Goal: Information Seeking & Learning: Learn about a topic

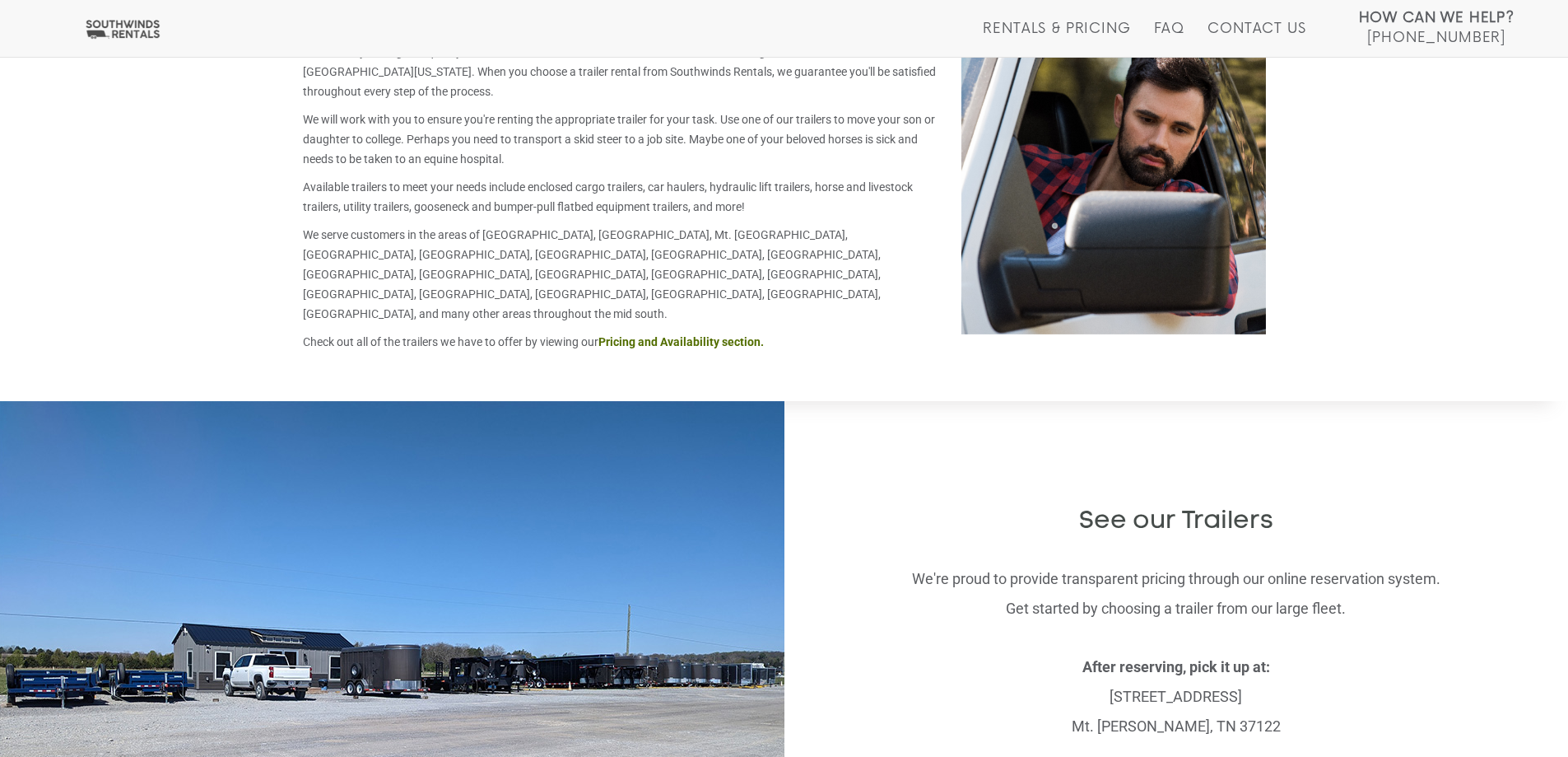
scroll to position [2864, 0]
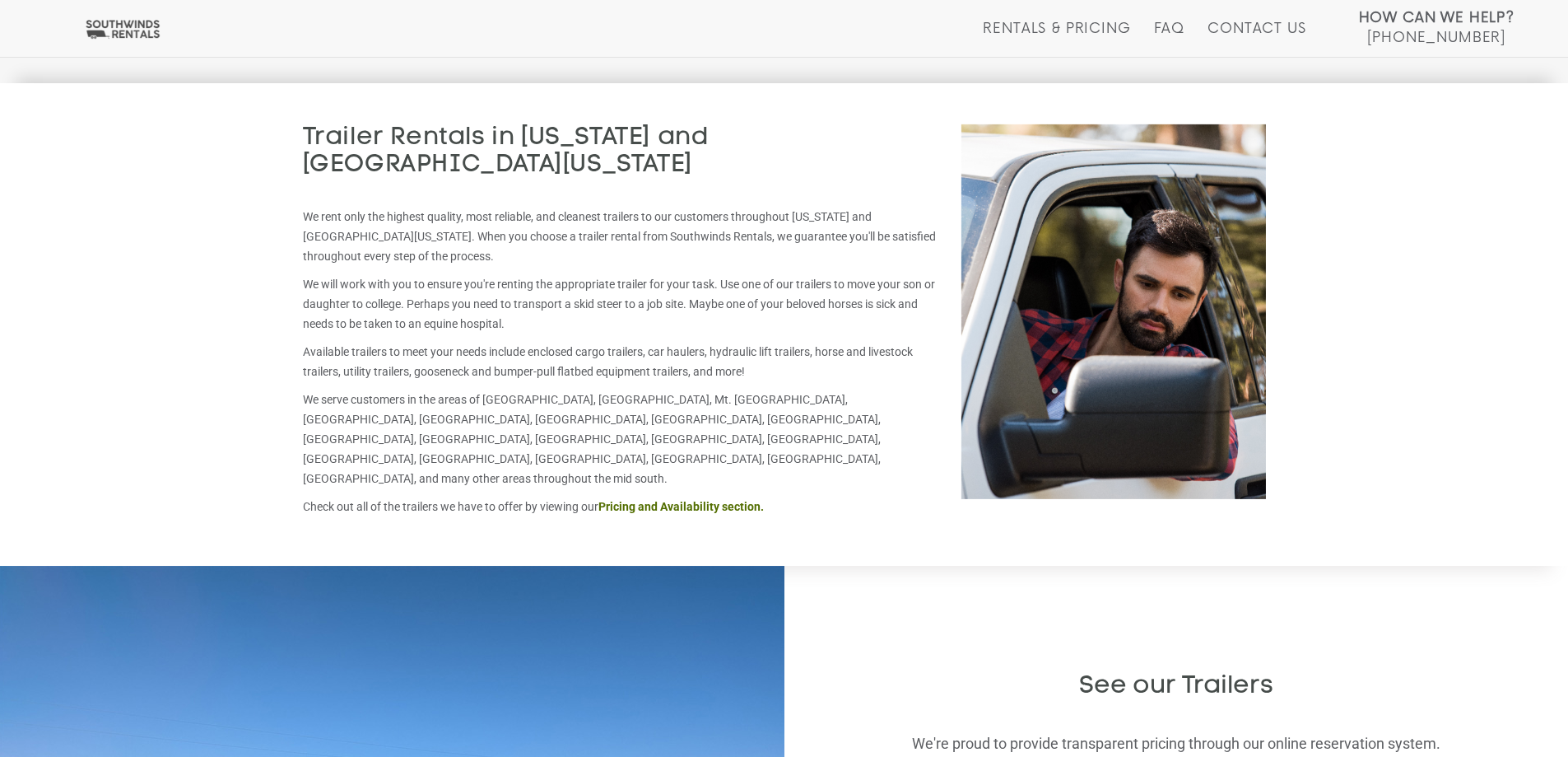
click at [699, 499] on strong "Pricing and Availability section." at bounding box center [681, 506] width 165 height 13
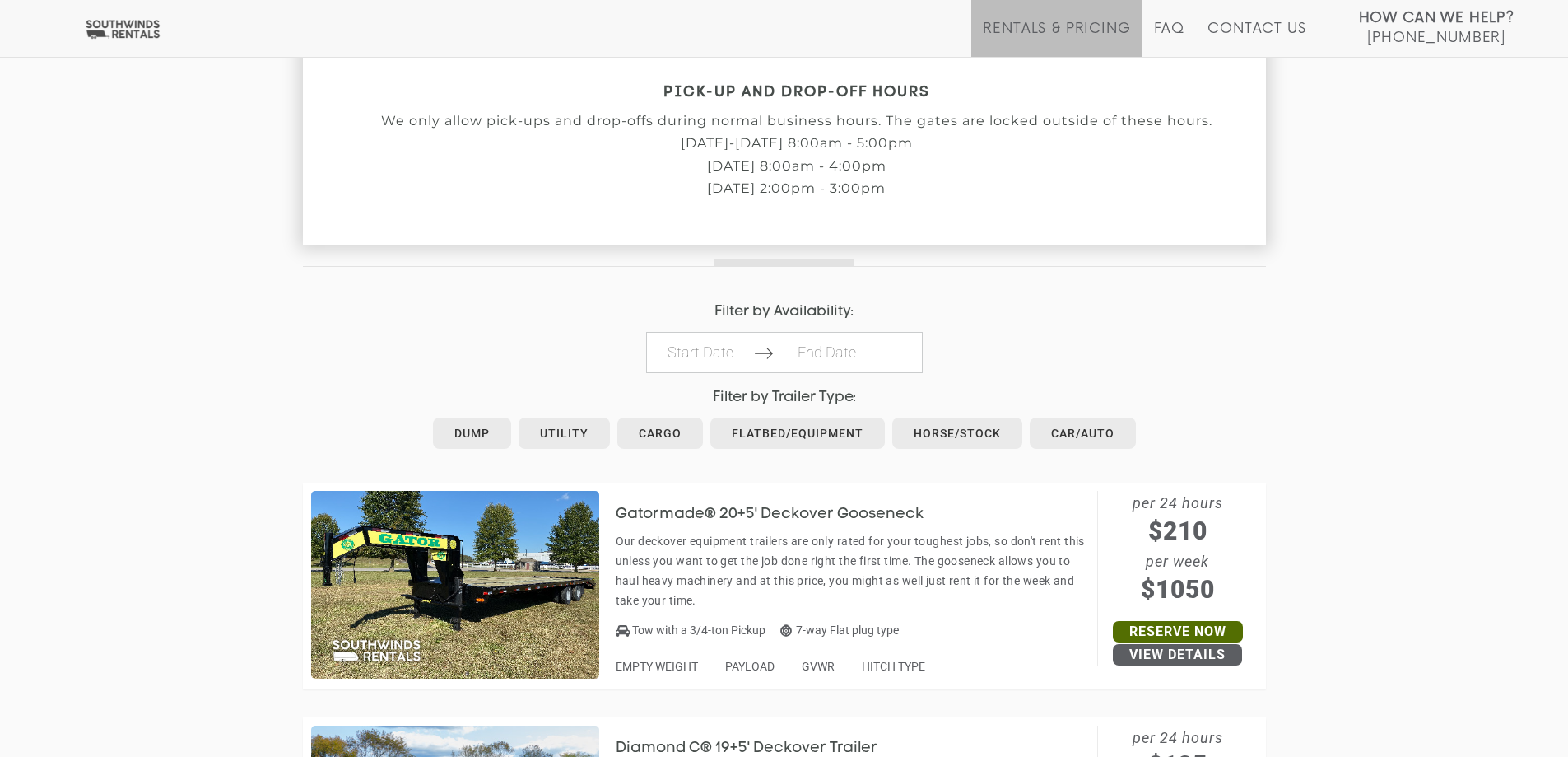
scroll to position [659, 0]
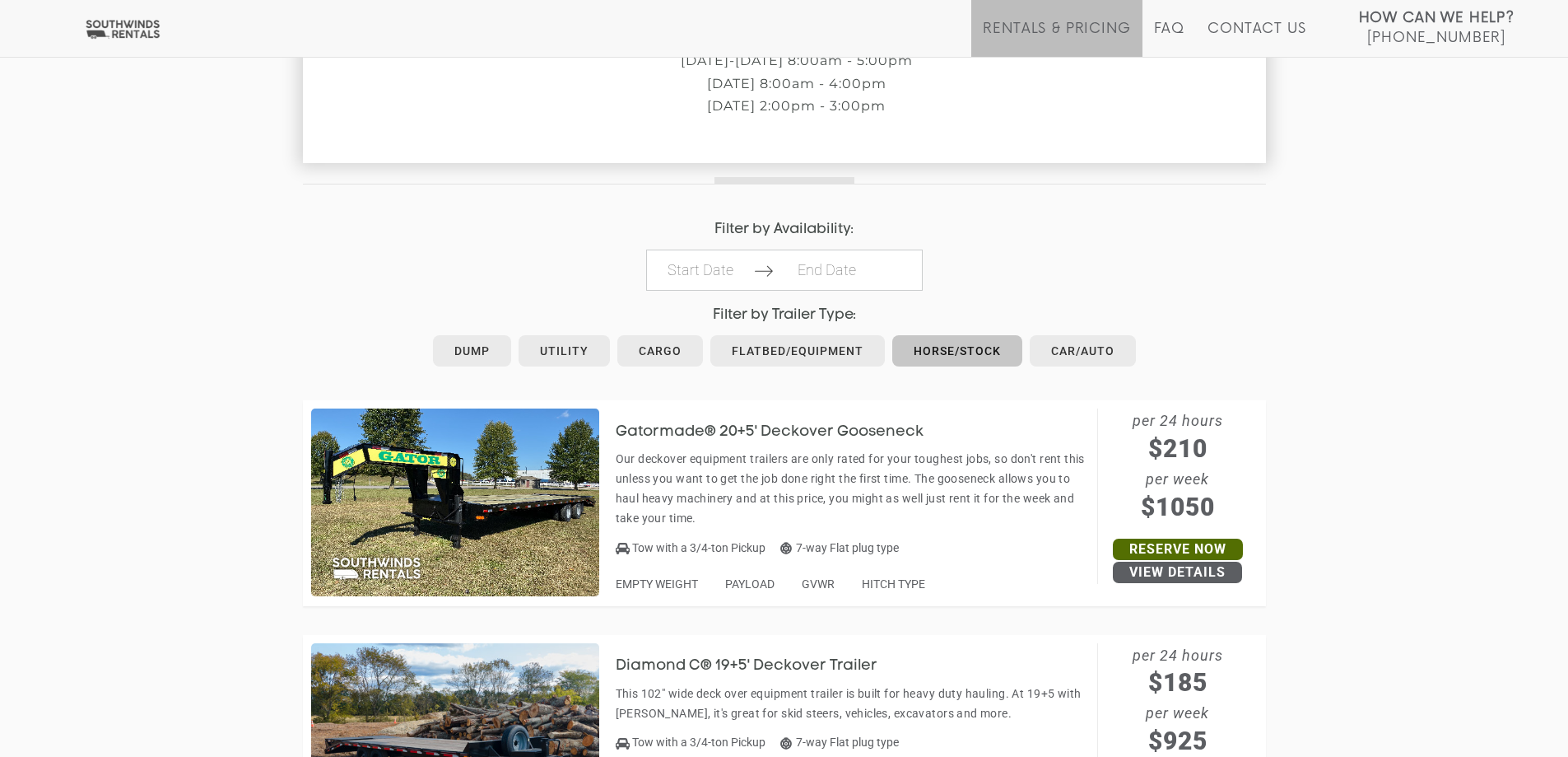
click at [929, 345] on link "Horse/Stock" at bounding box center [957, 351] width 130 height 31
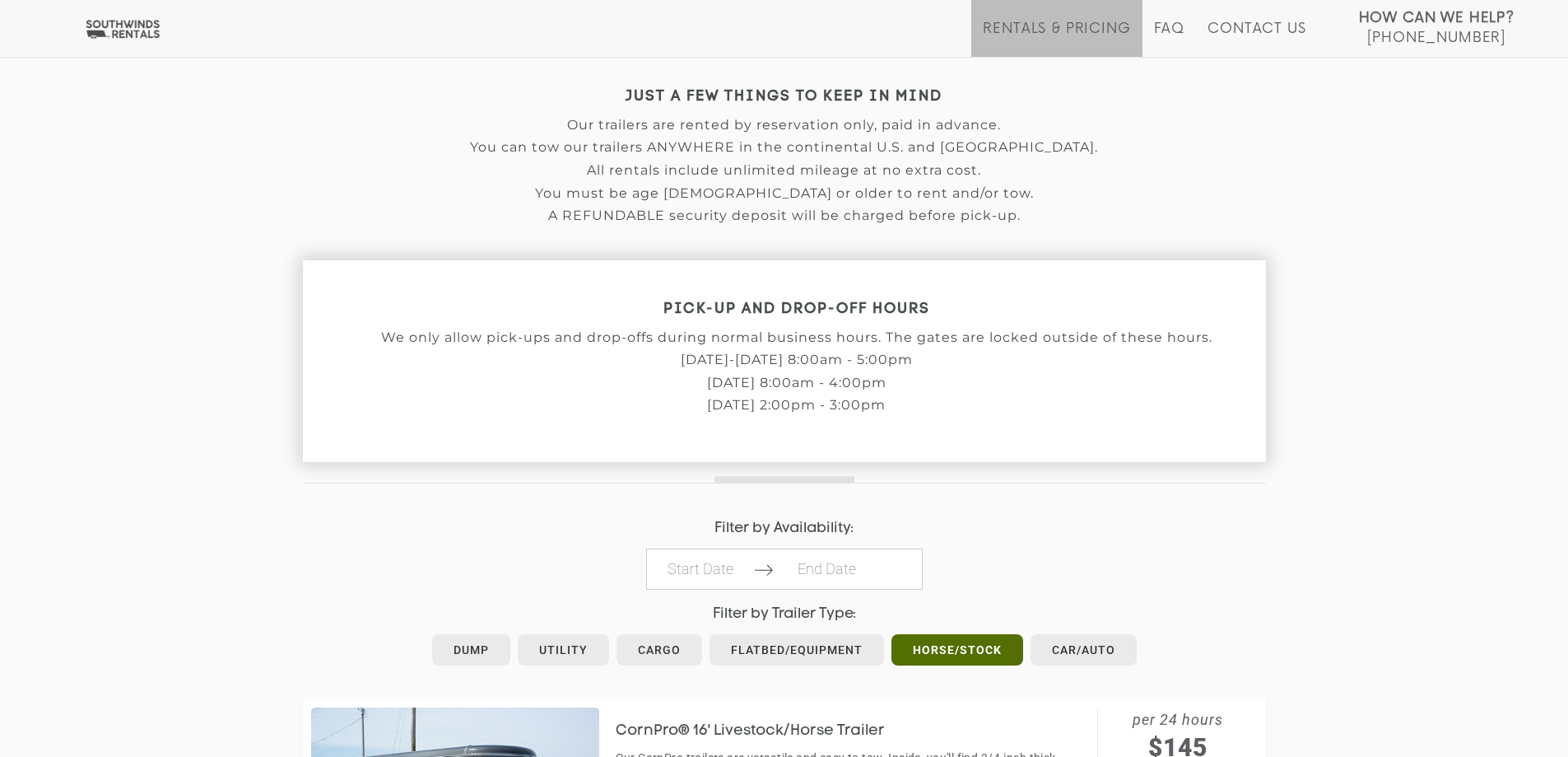
scroll to position [525, 0]
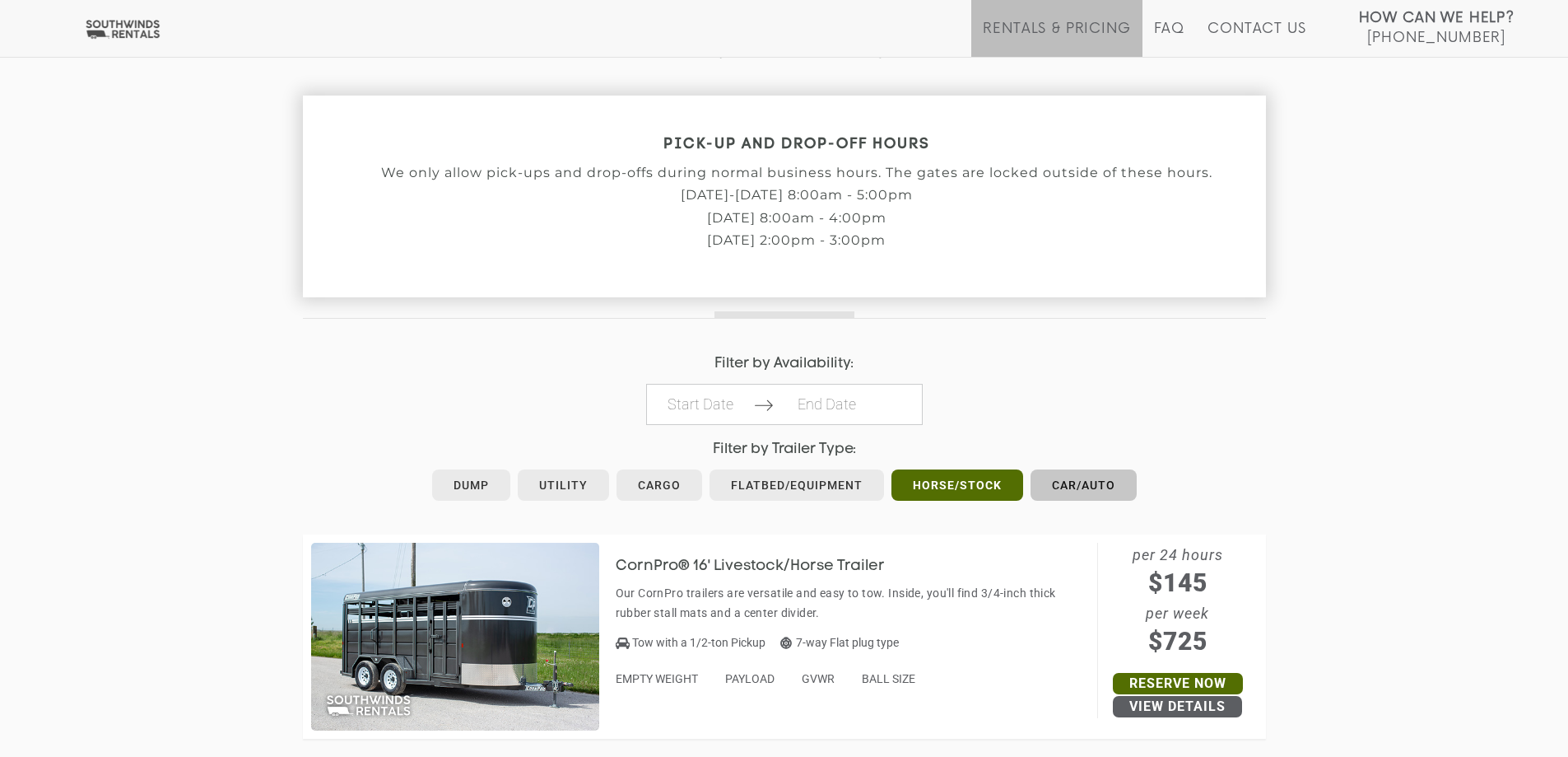
click at [1090, 483] on link "Car/Auto" at bounding box center [1084, 485] width 106 height 31
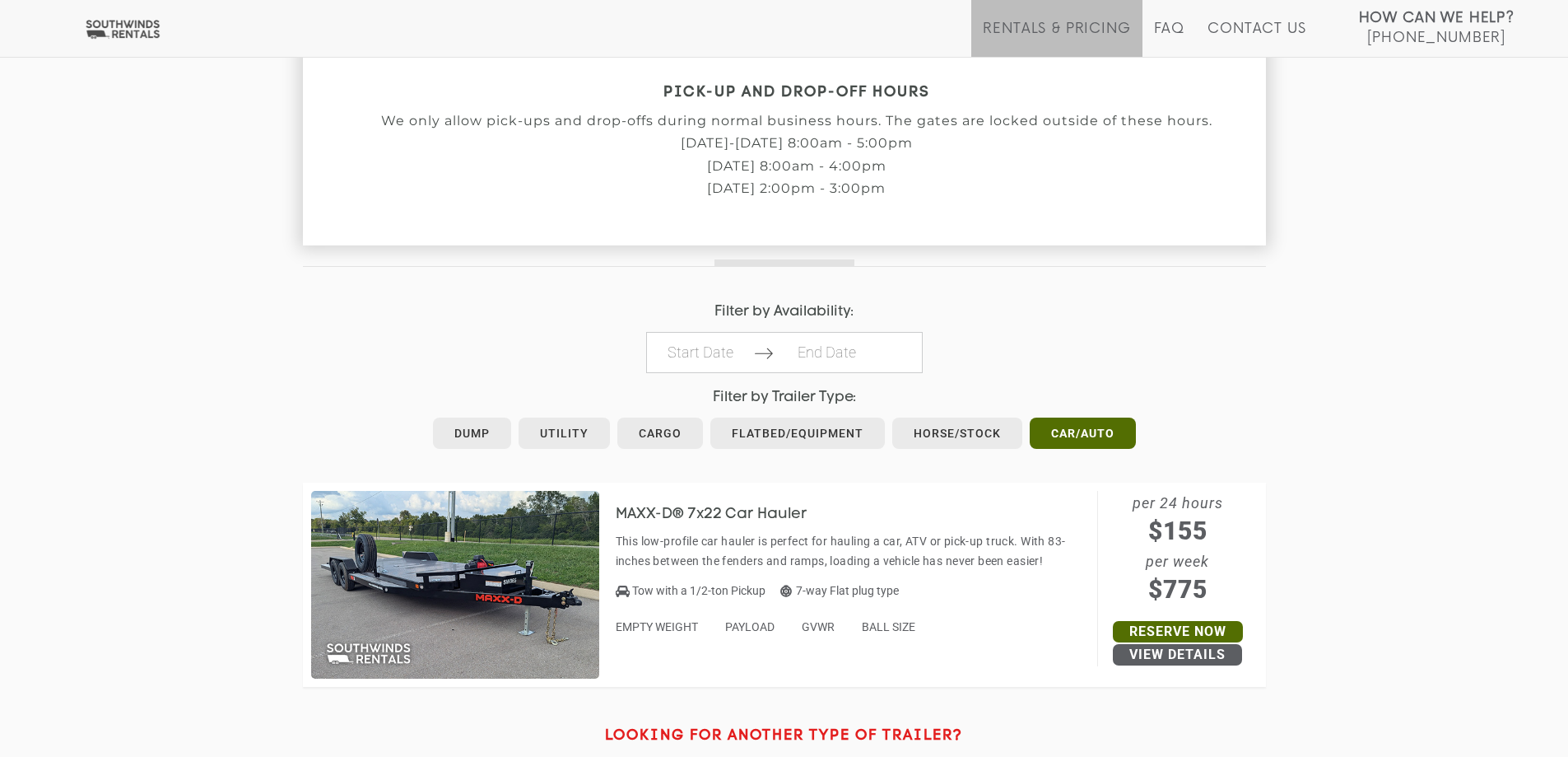
scroll to position [827, 0]
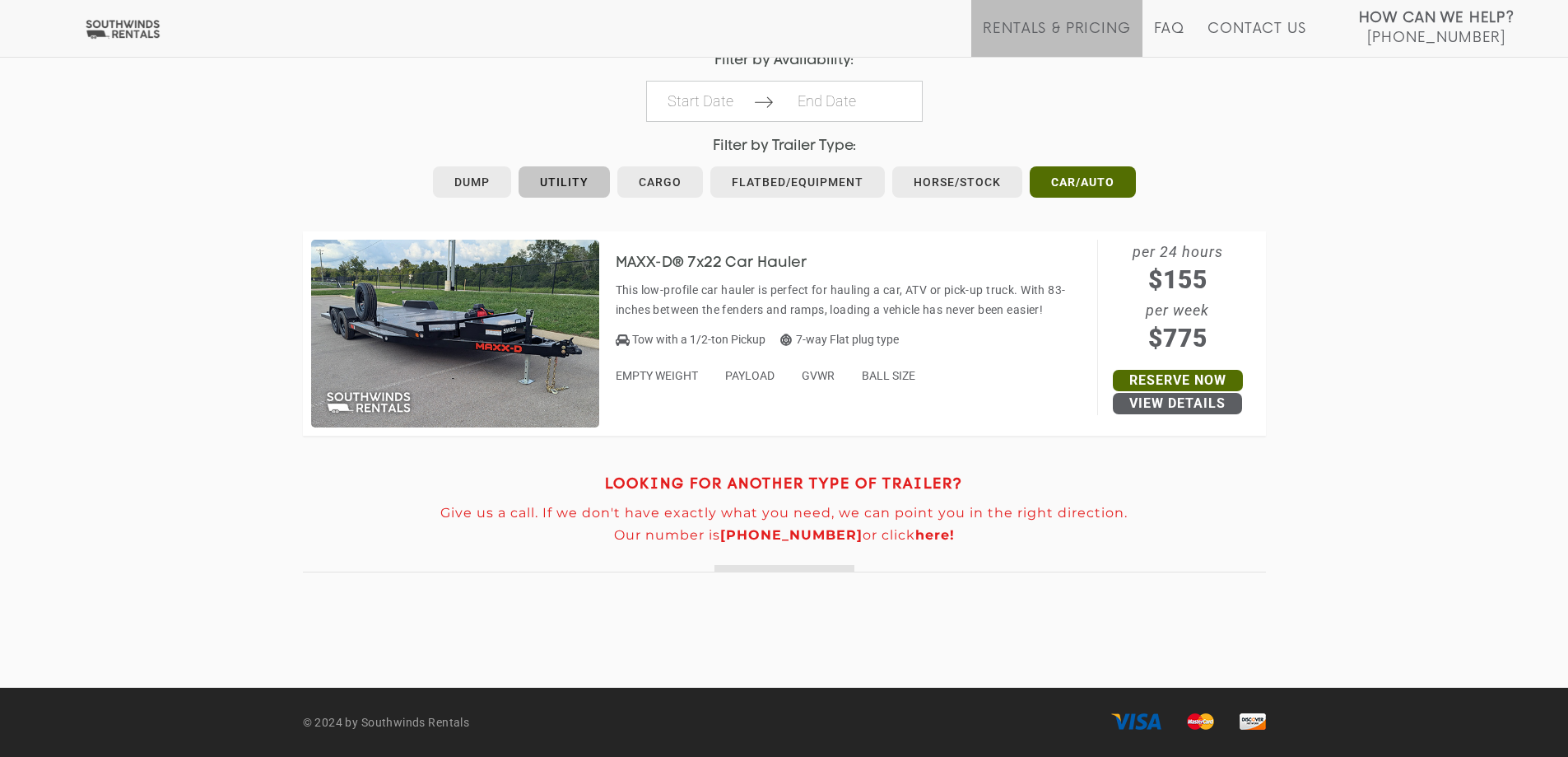
click at [553, 173] on link "Utility" at bounding box center [564, 182] width 91 height 31
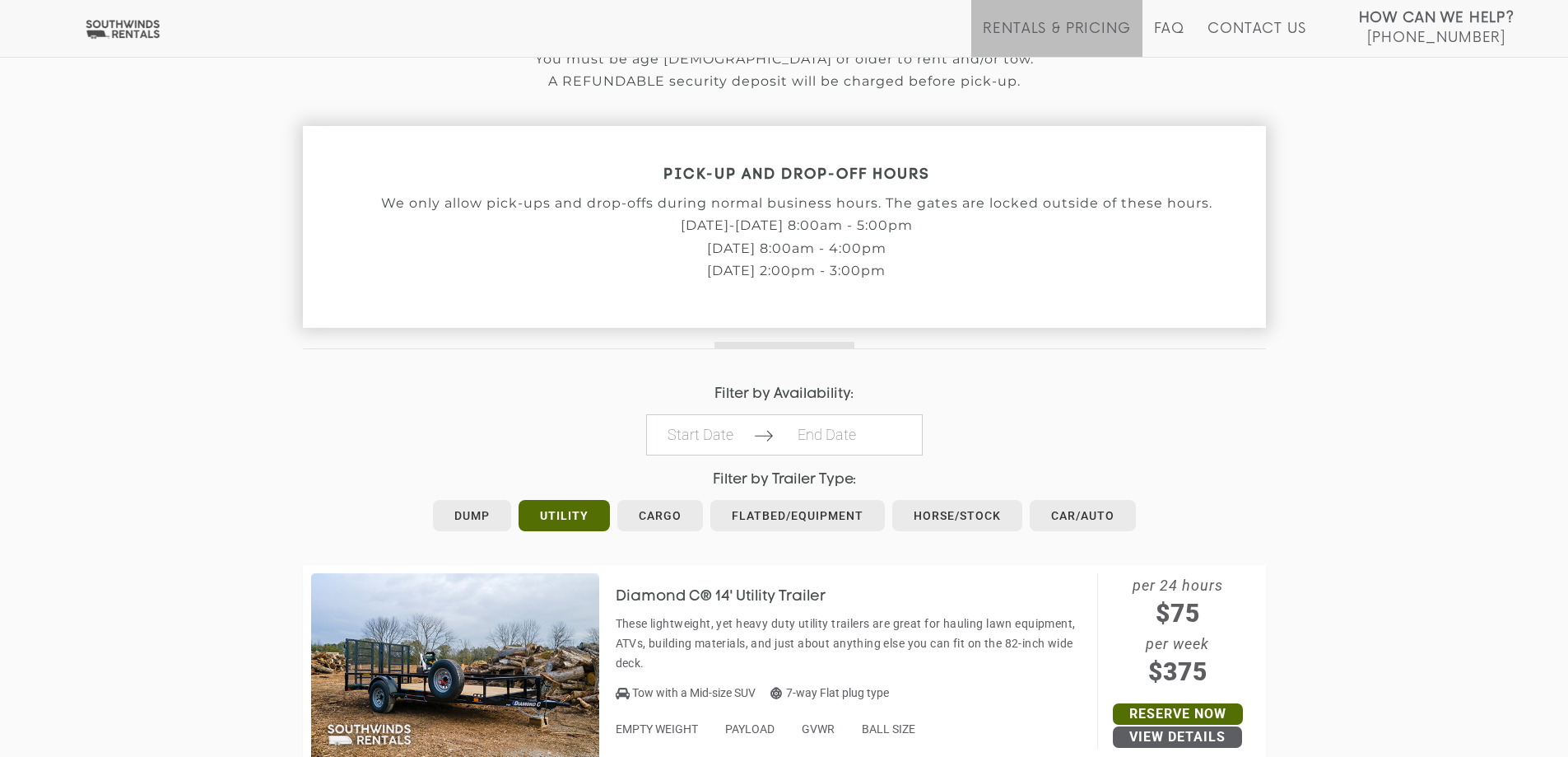
scroll to position [576, 0]
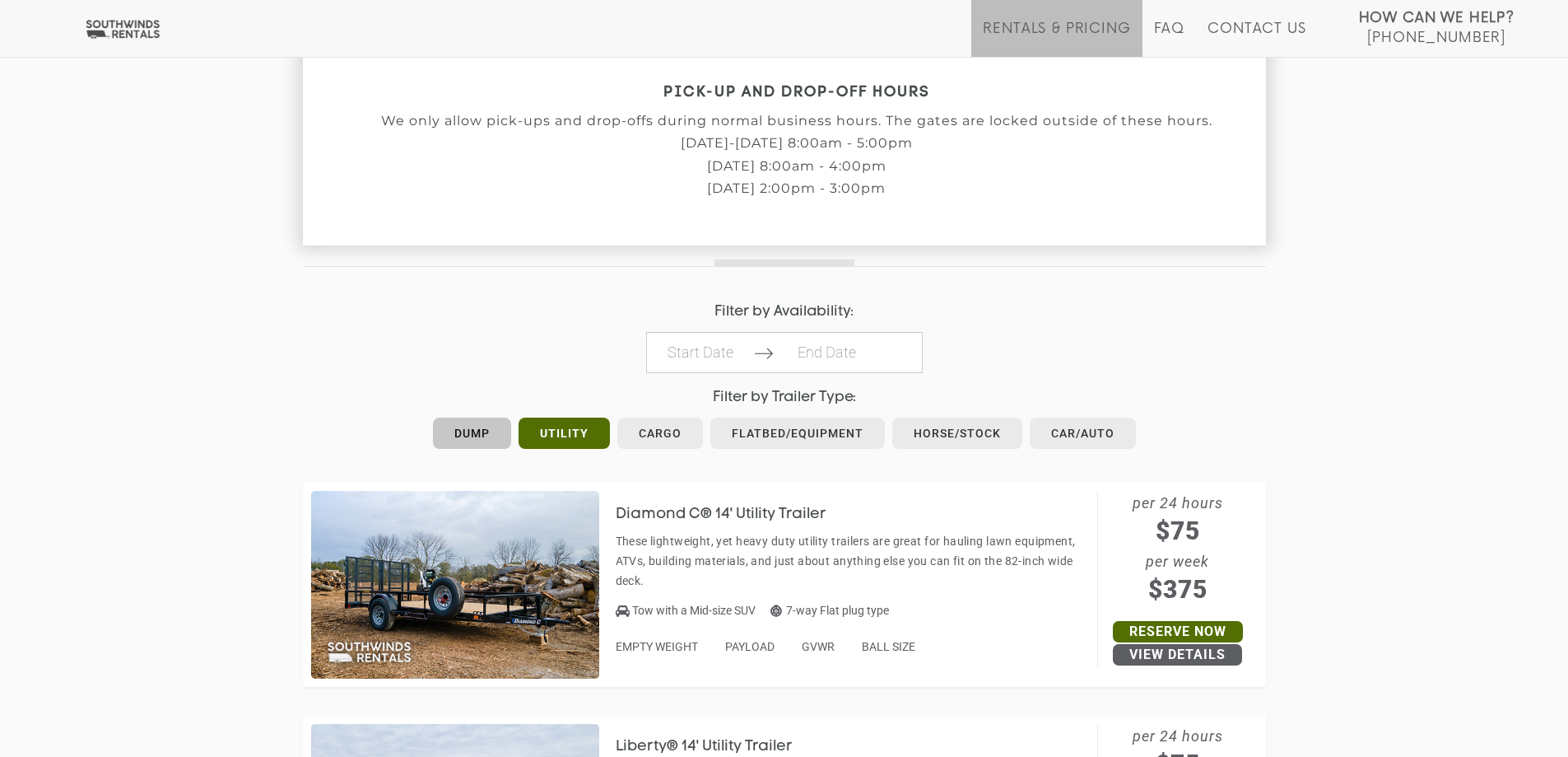
click at [459, 427] on link "Dump" at bounding box center [472, 433] width 78 height 31
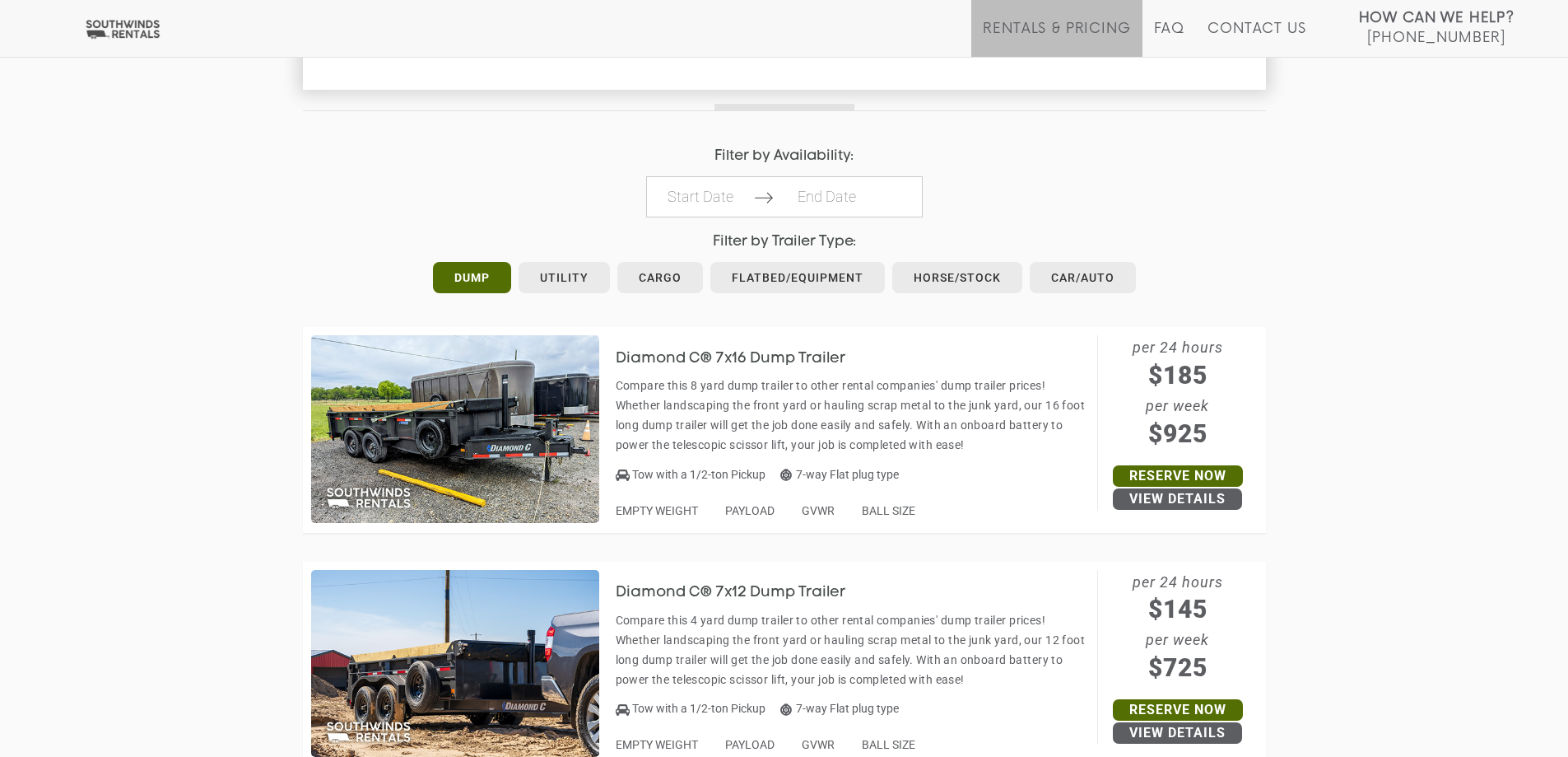
scroll to position [650, 0]
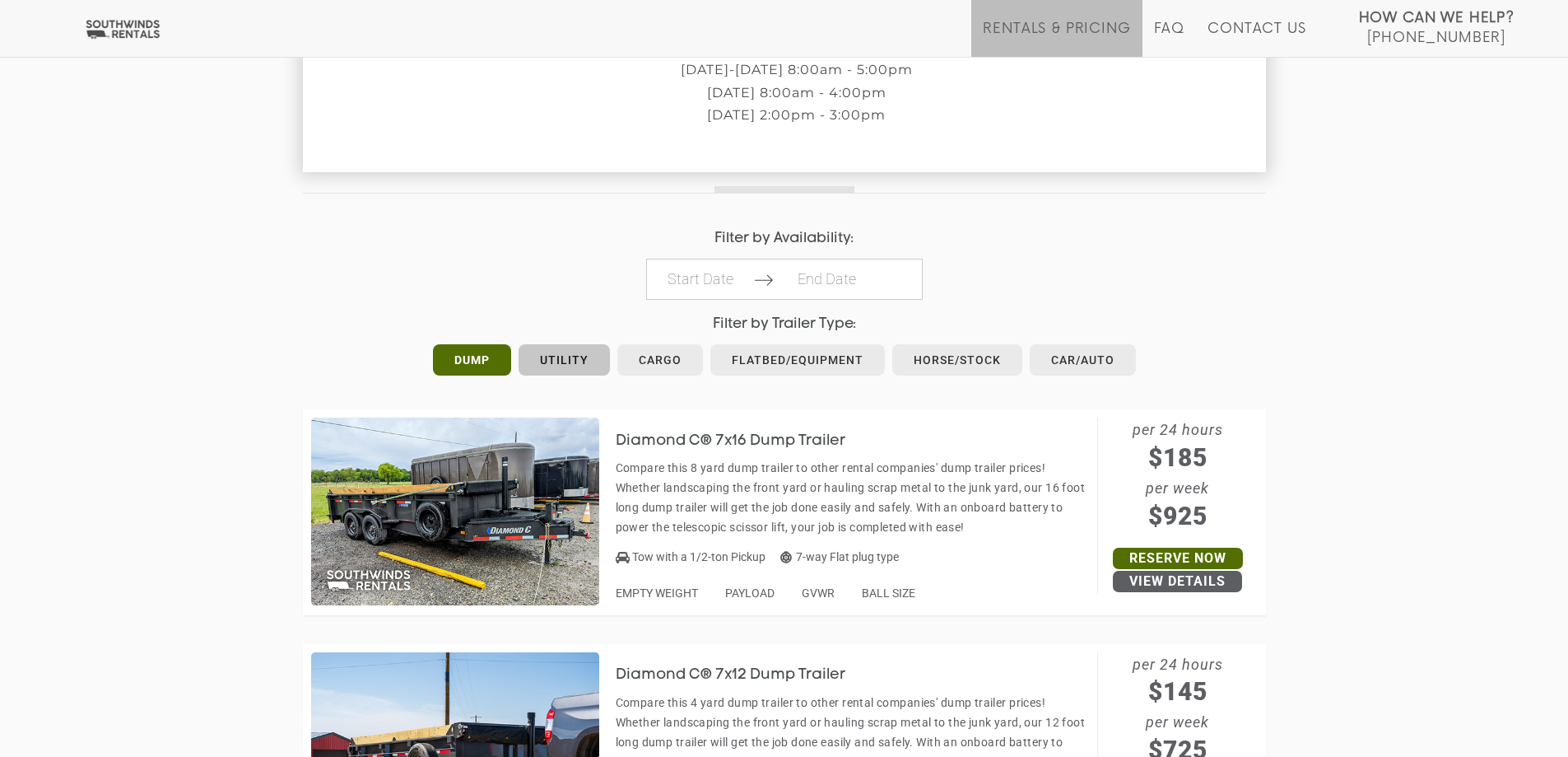
click at [561, 357] on link "Utility" at bounding box center [564, 360] width 91 height 31
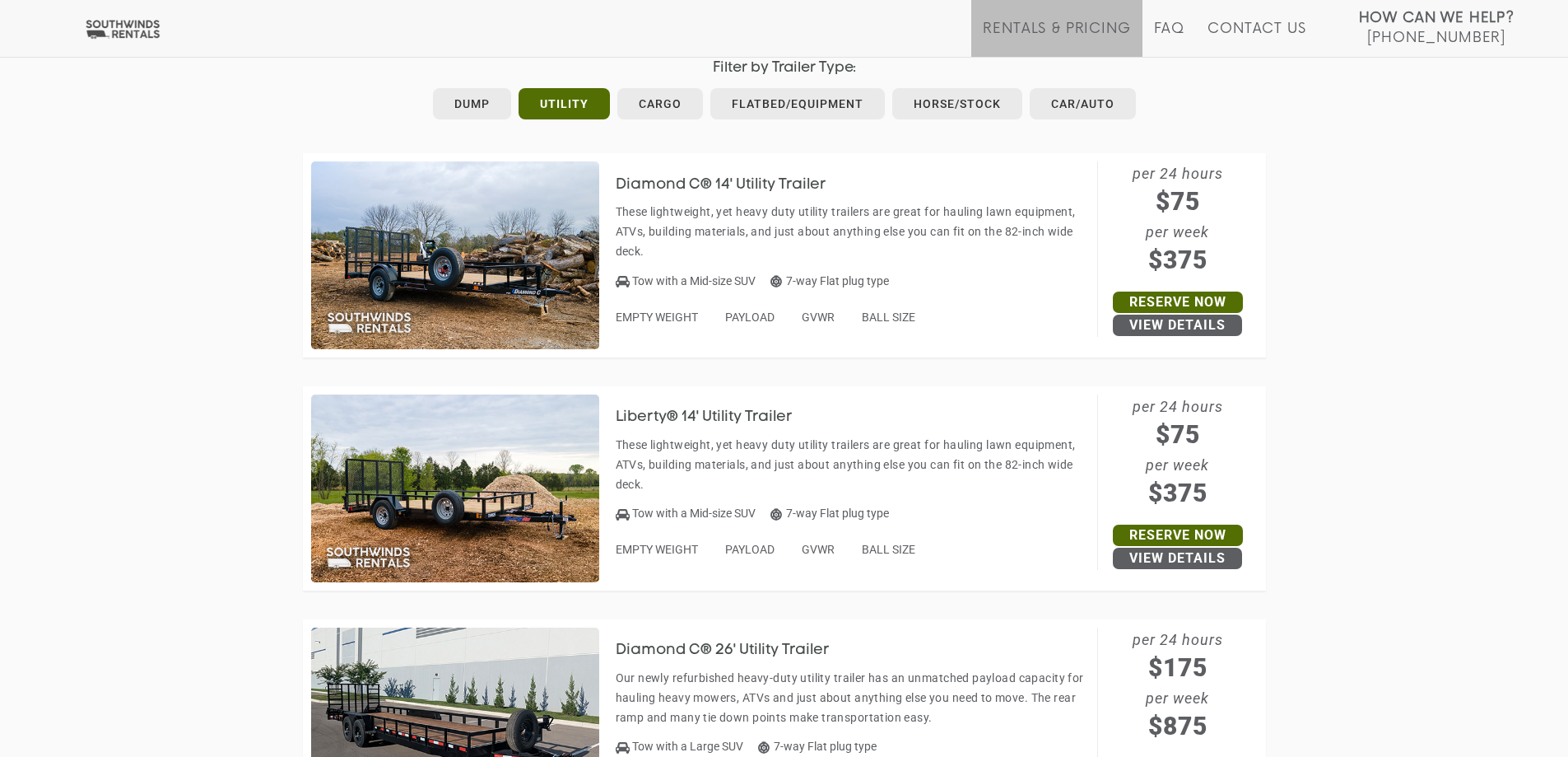
scroll to position [330, 0]
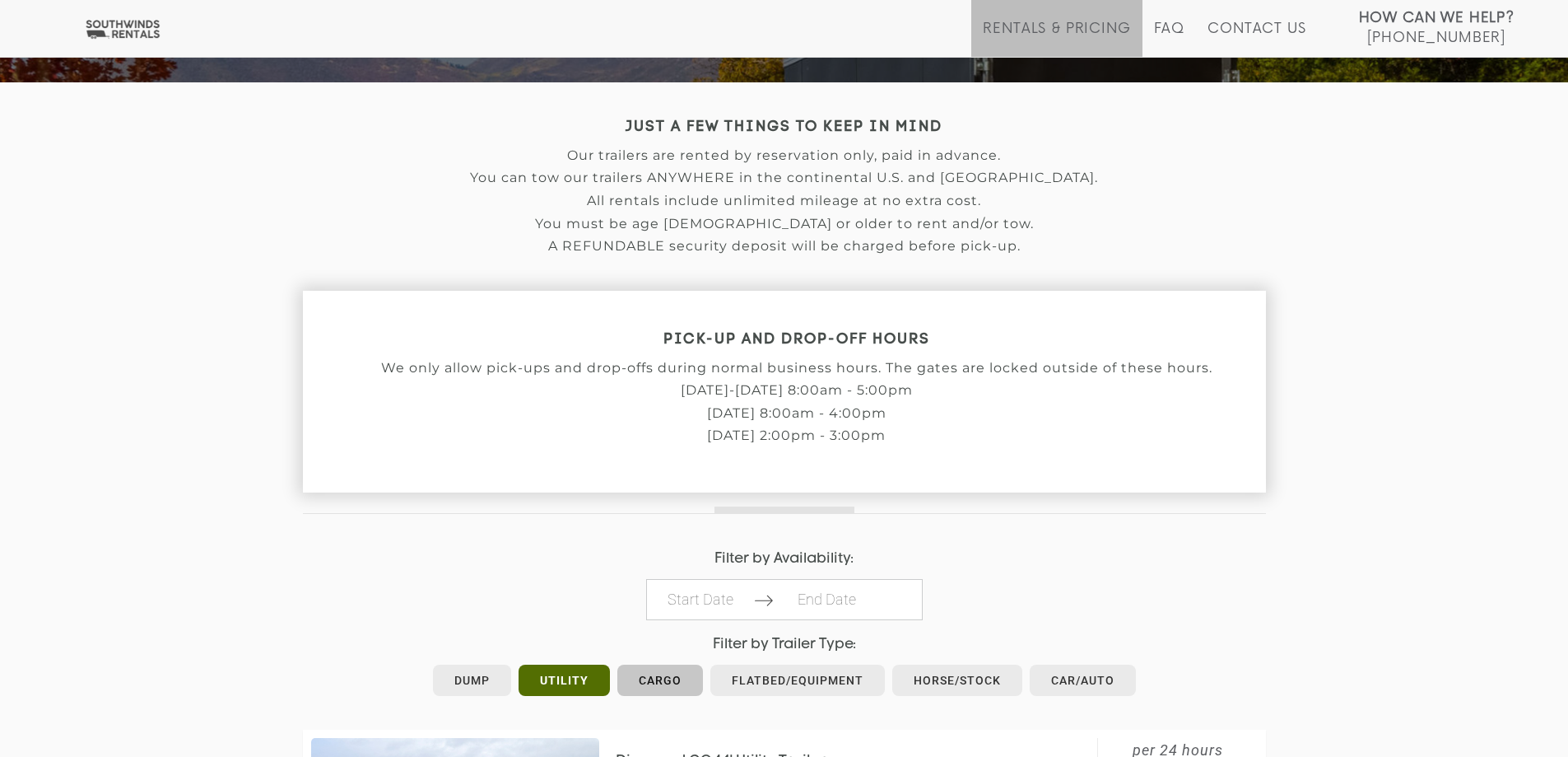
click at [675, 685] on link "Cargo" at bounding box center [660, 680] width 85 height 31
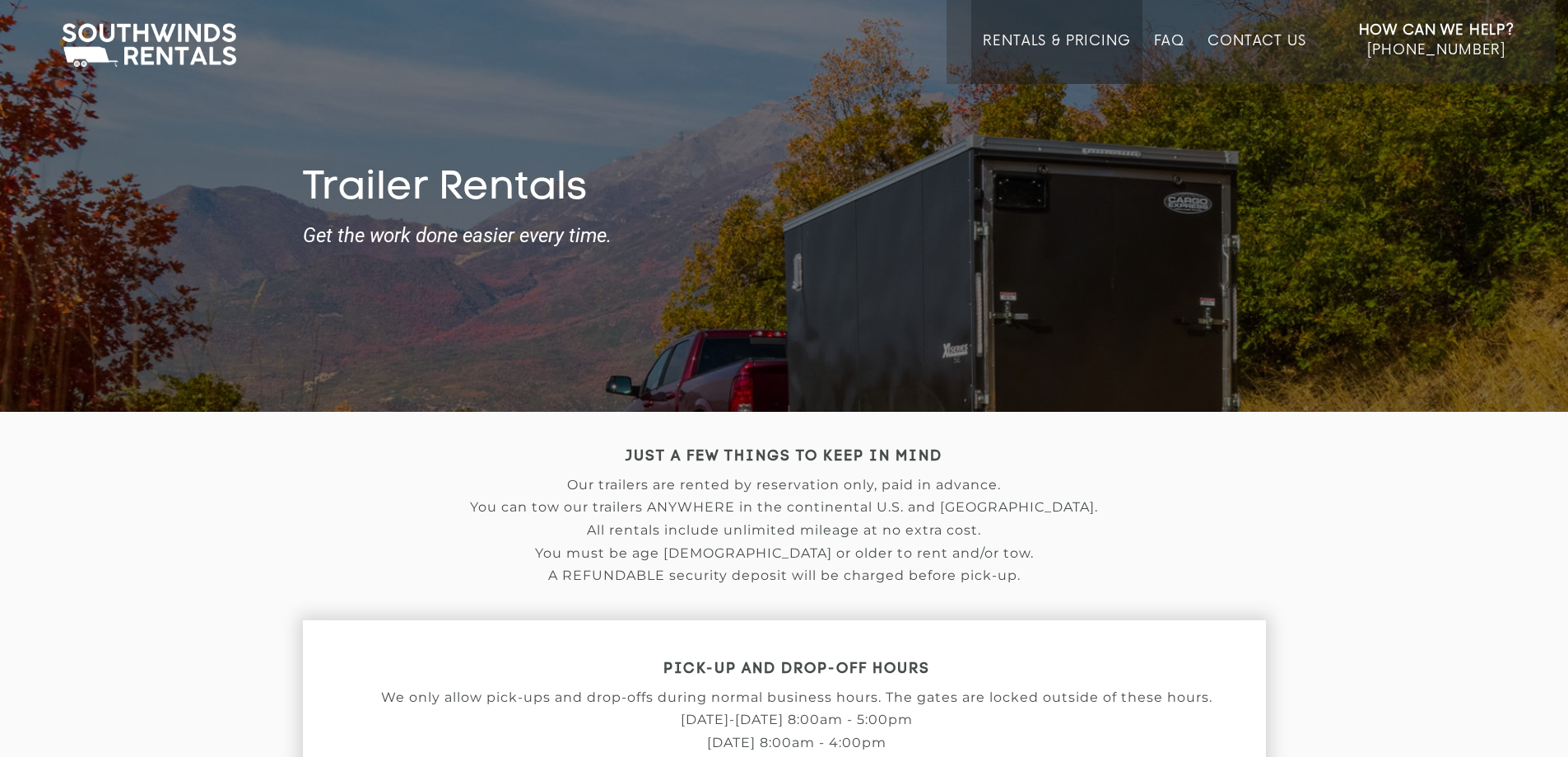
scroll to position [330, 0]
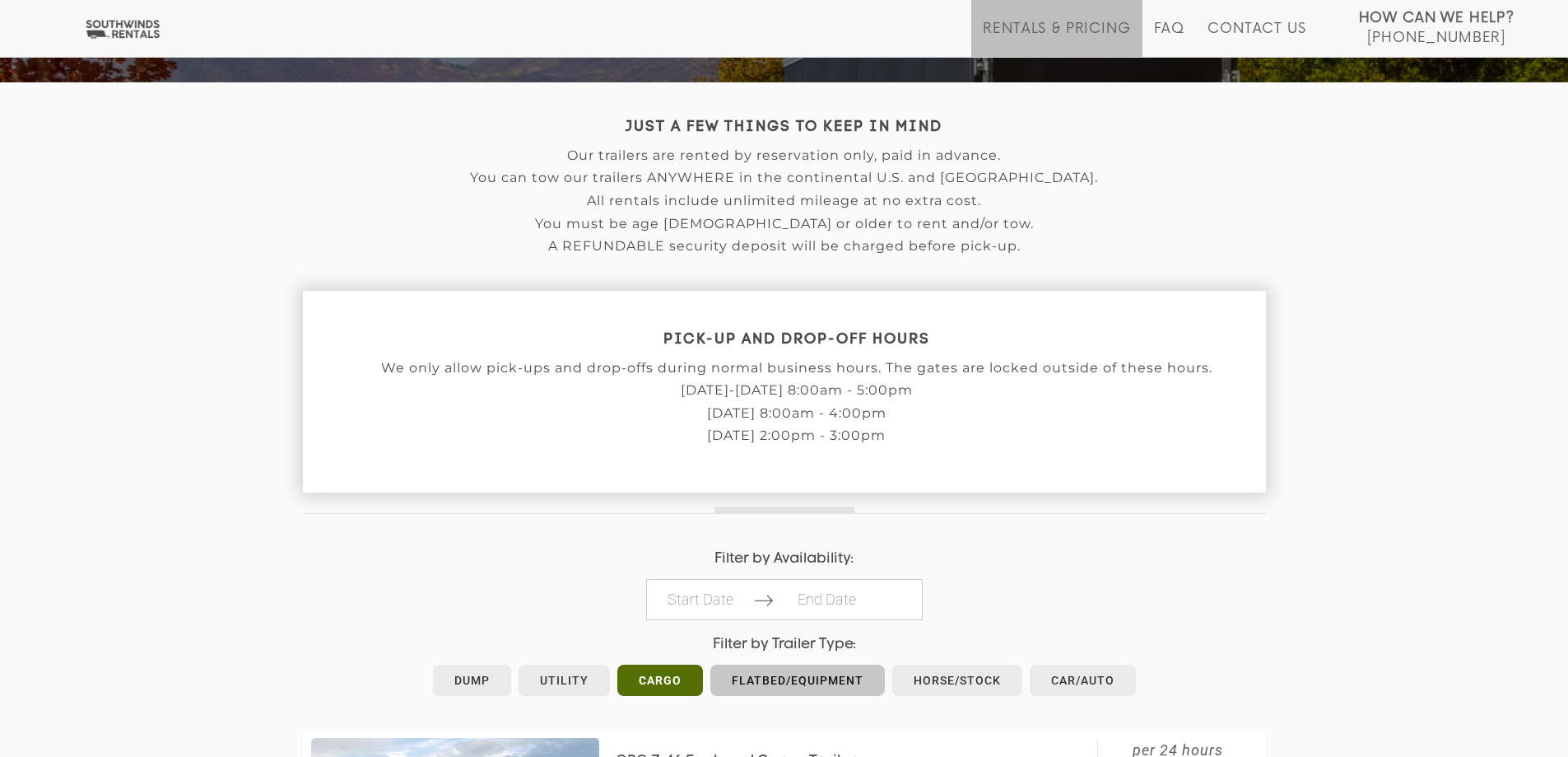
click at [773, 671] on link "Flatbed/Equipment" at bounding box center [797, 680] width 175 height 31
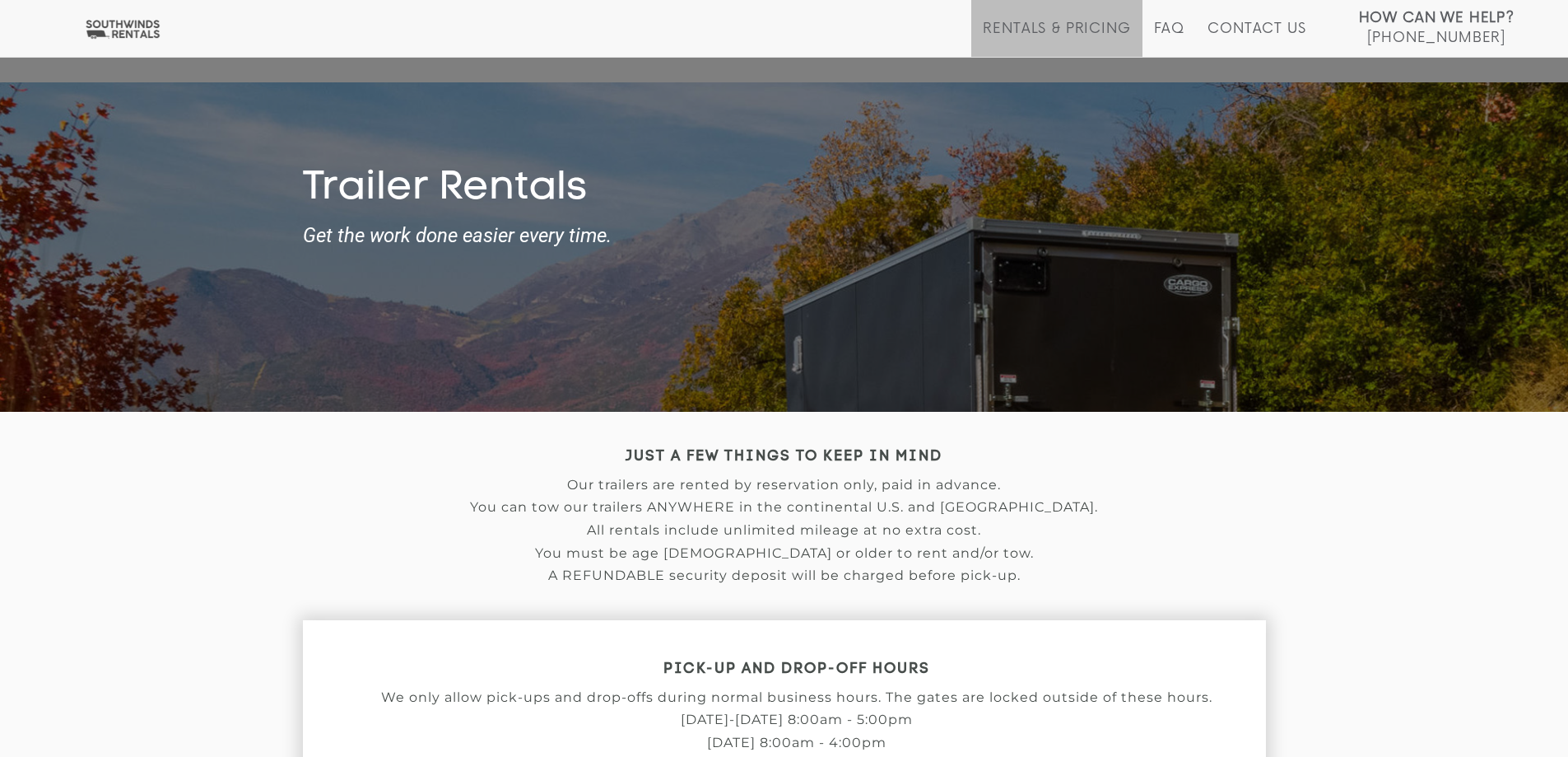
scroll to position [494, 0]
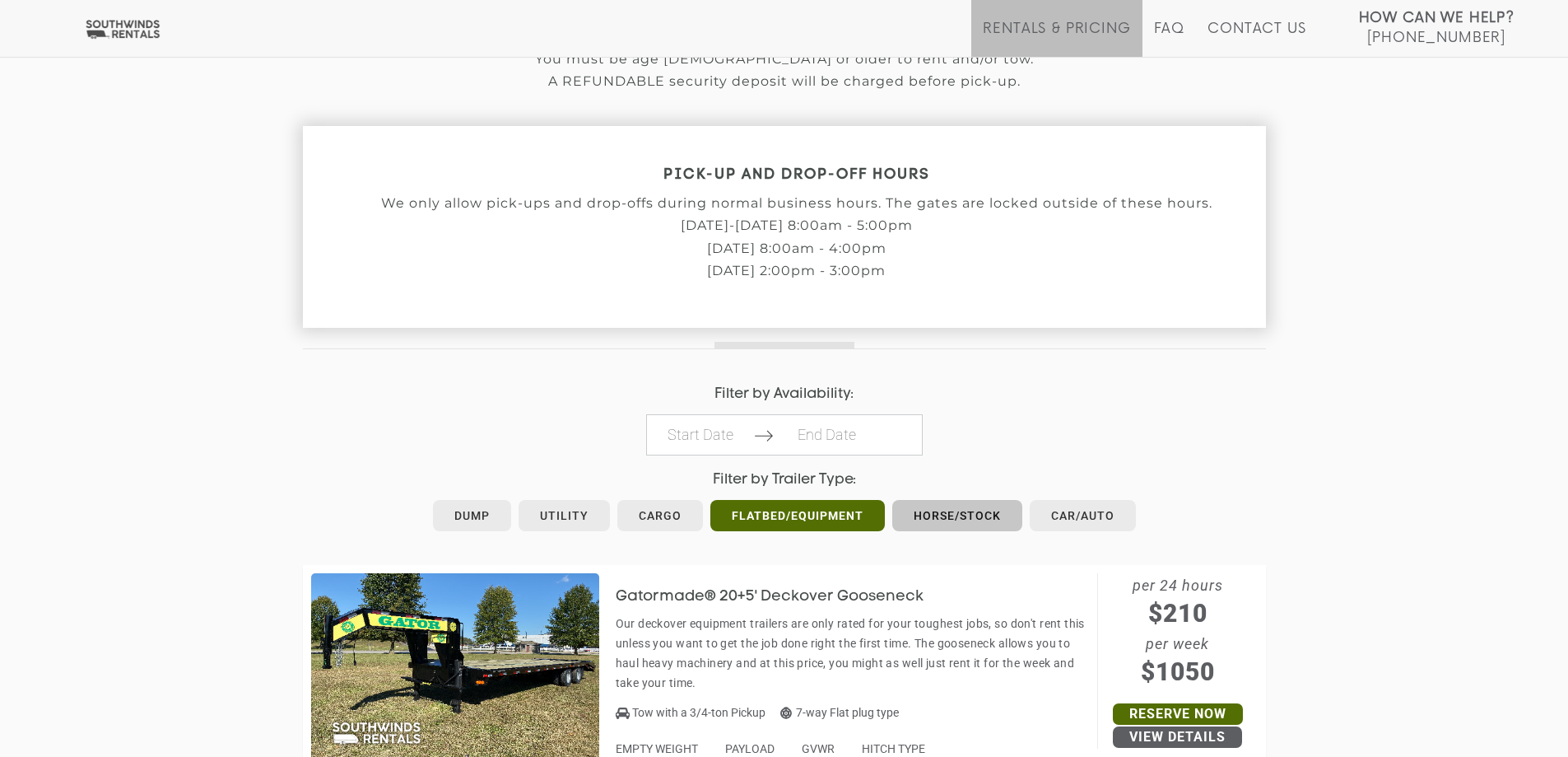
click at [971, 514] on link "Horse/Stock" at bounding box center [957, 515] width 130 height 31
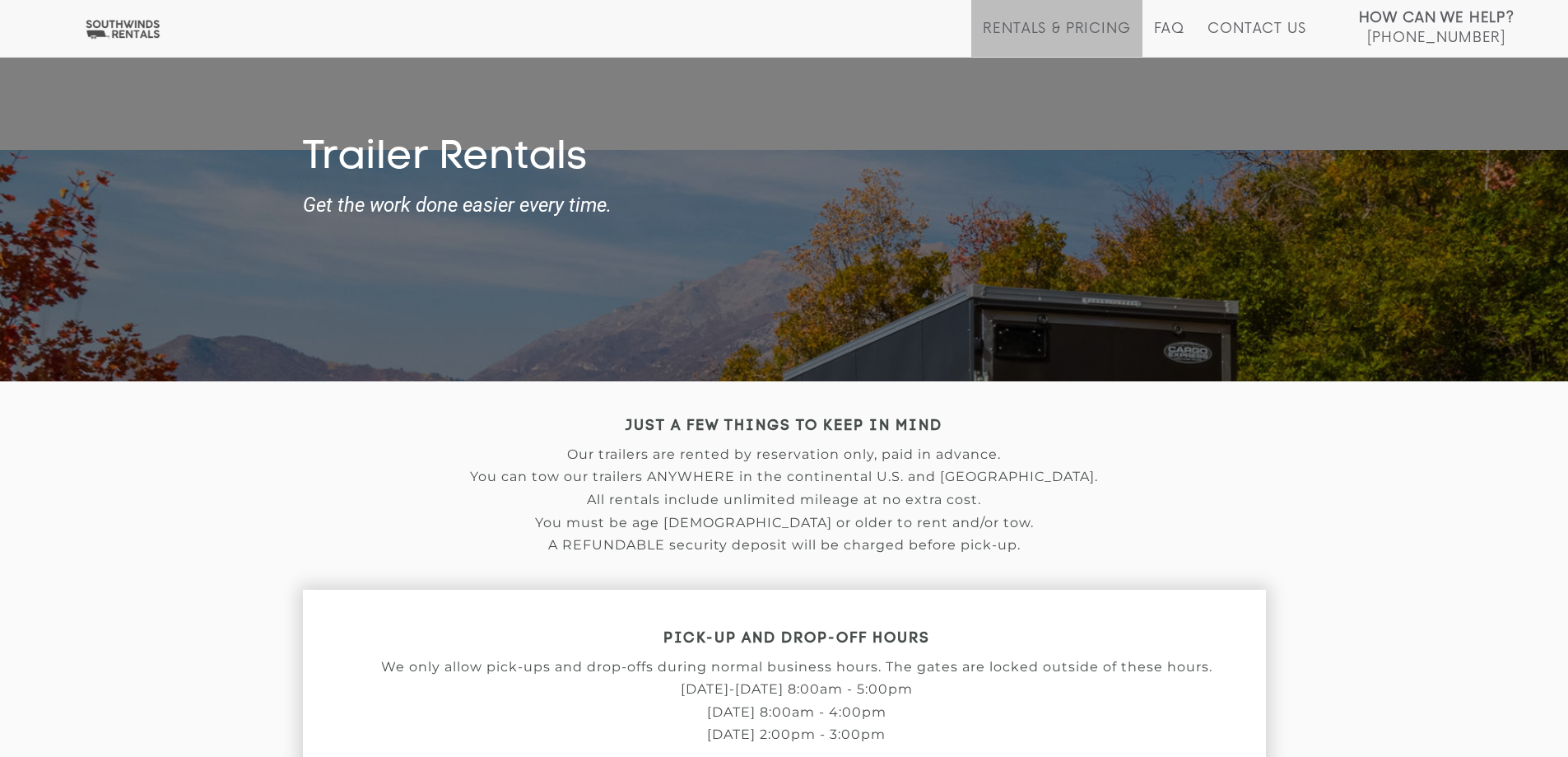
scroll to position [525, 0]
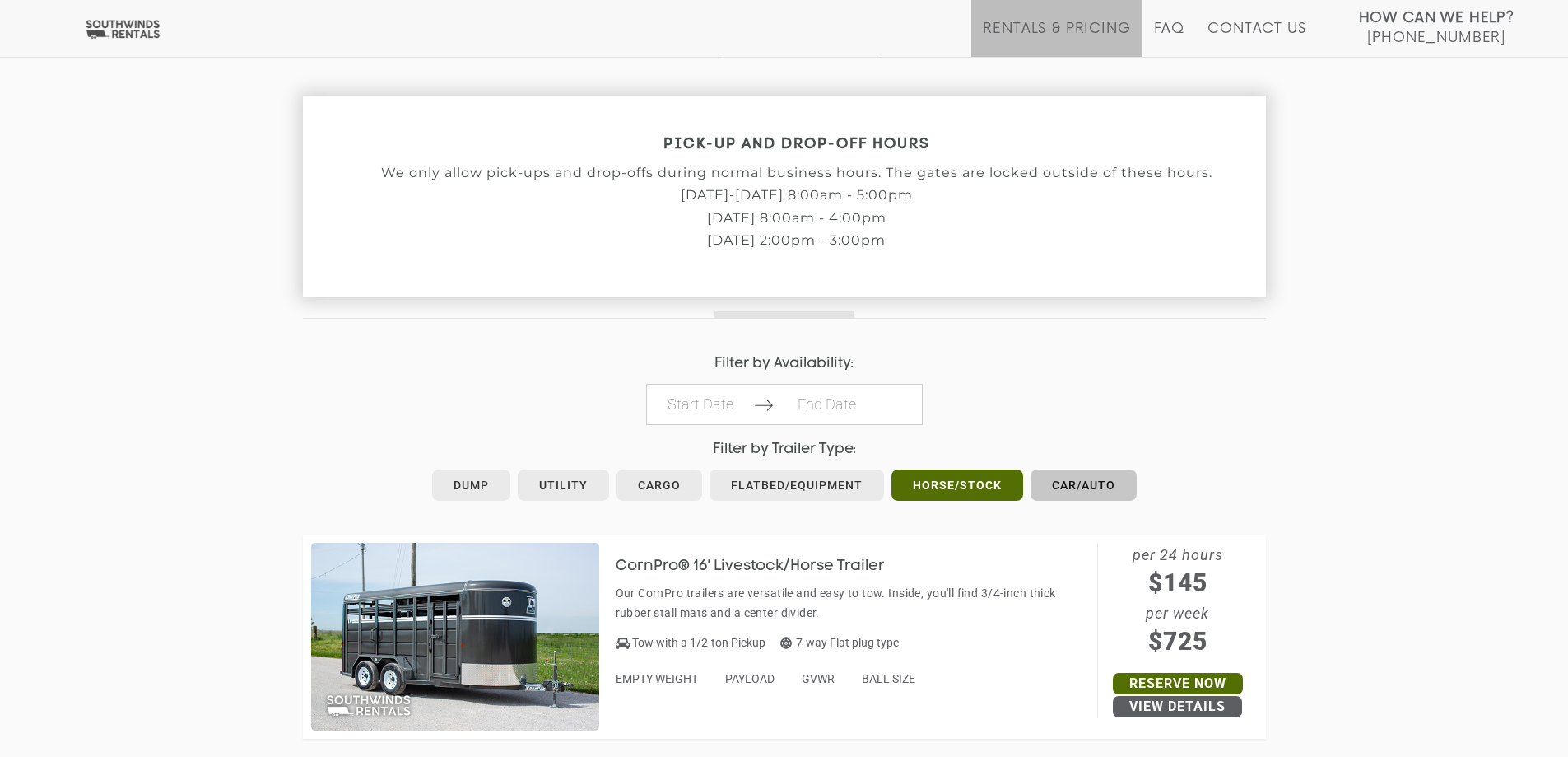
click at [1068, 475] on link "Car/Auto" at bounding box center [1084, 485] width 106 height 31
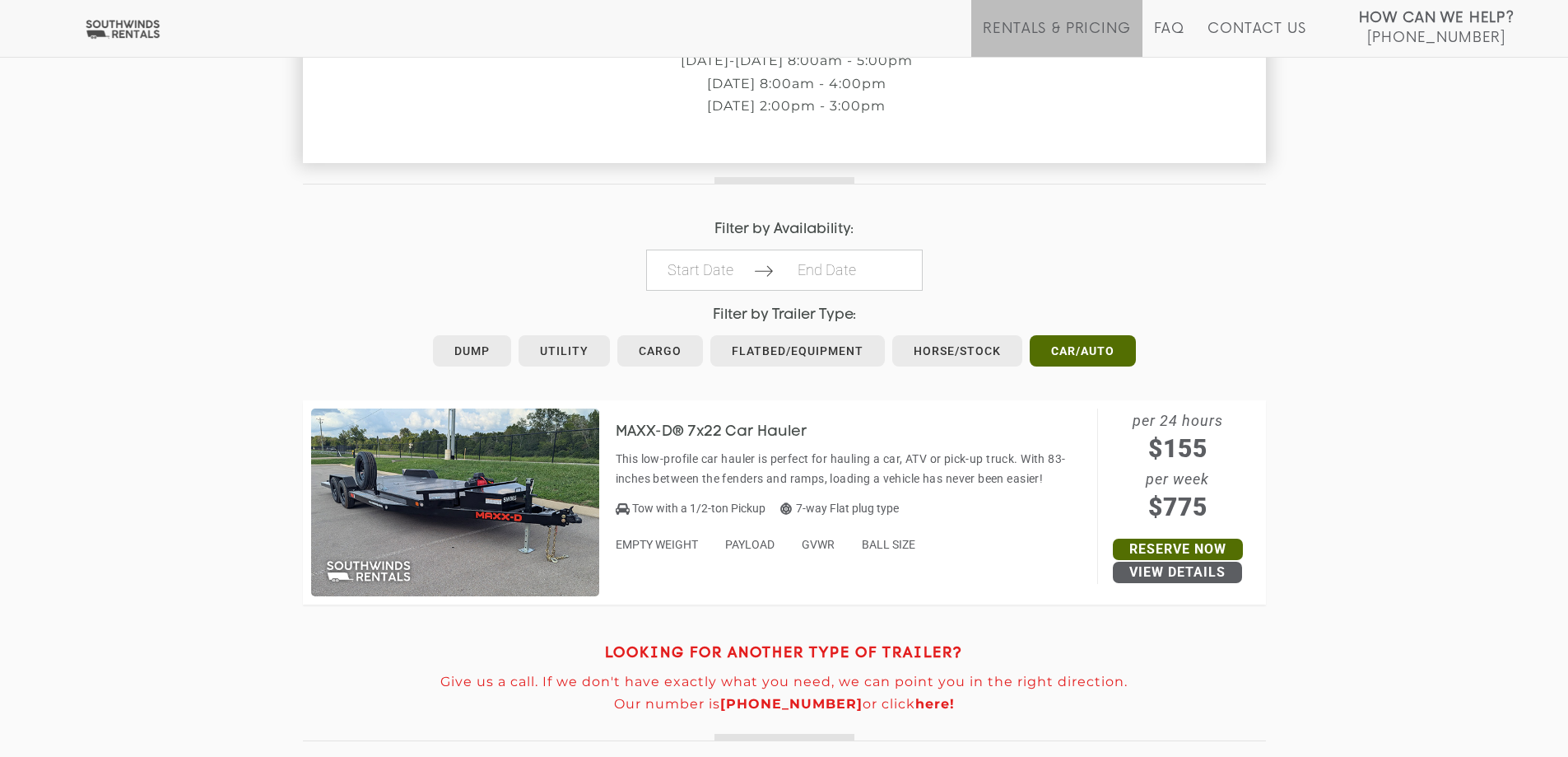
scroll to position [827, 0]
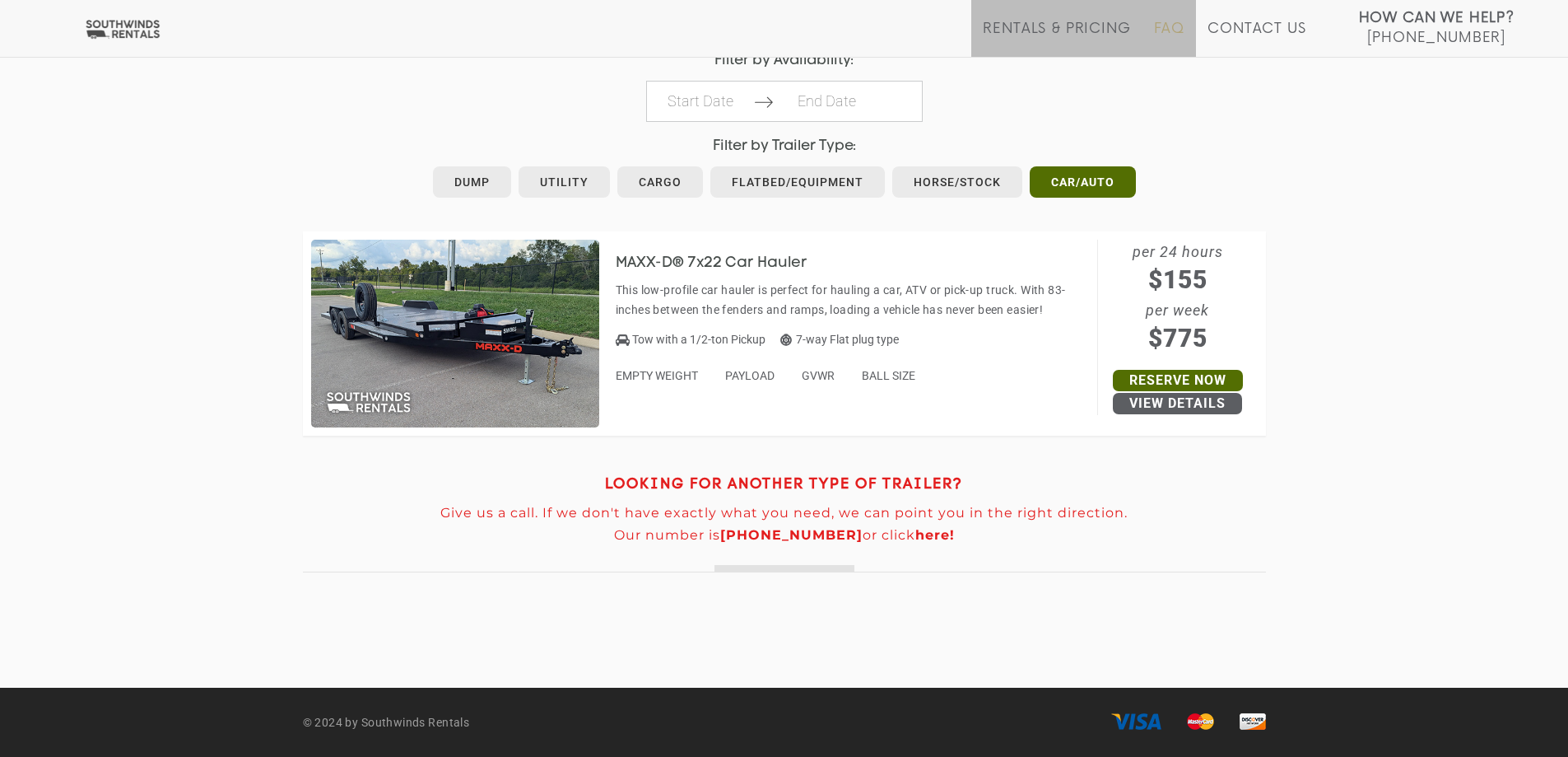
click at [1164, 30] on link "FAQ" at bounding box center [1170, 39] width 31 height 37
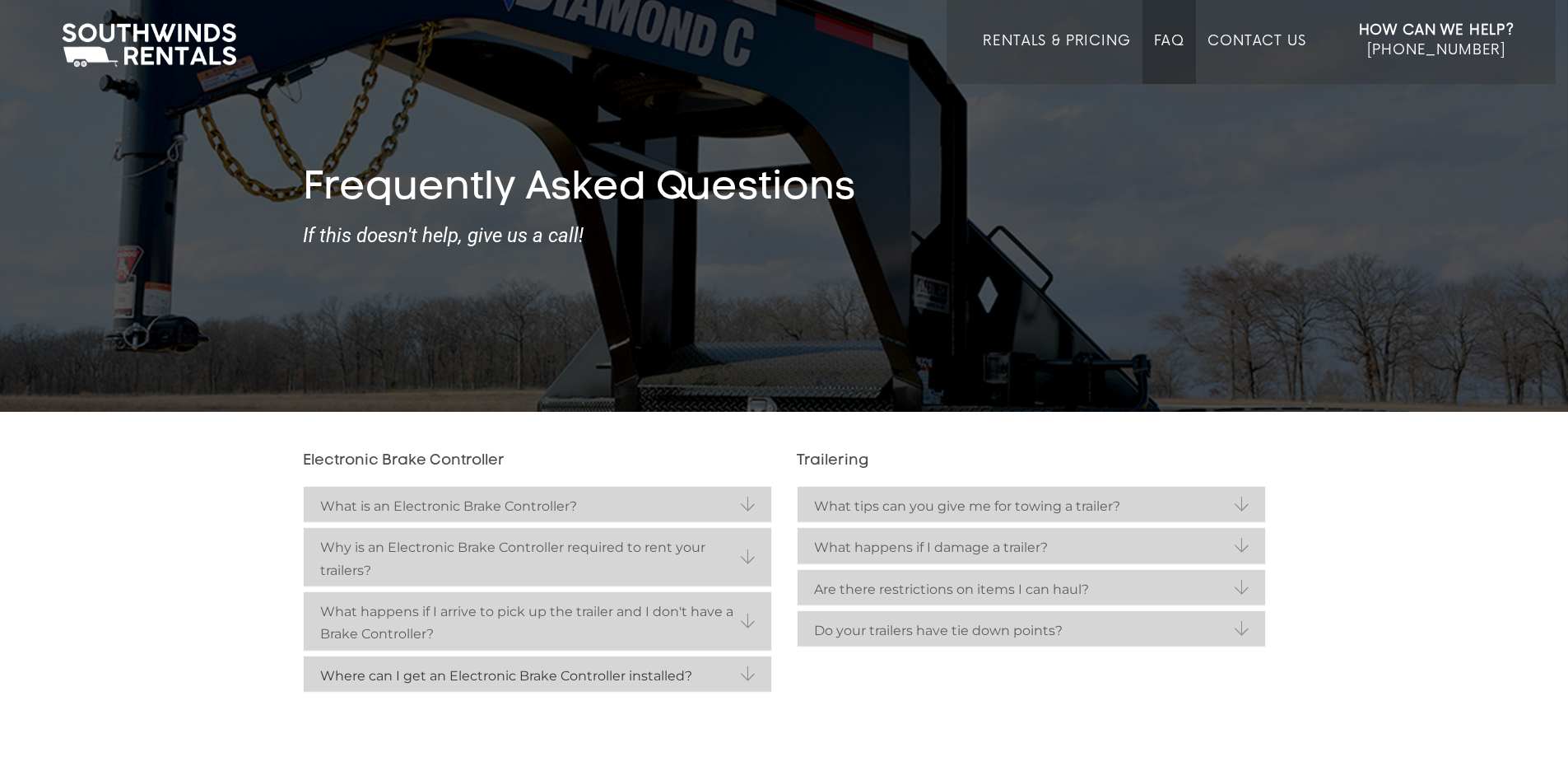
click at [713, 679] on strong "Where can I get an Electronic Brake Controller installed?" at bounding box center [537, 676] width 435 height 23
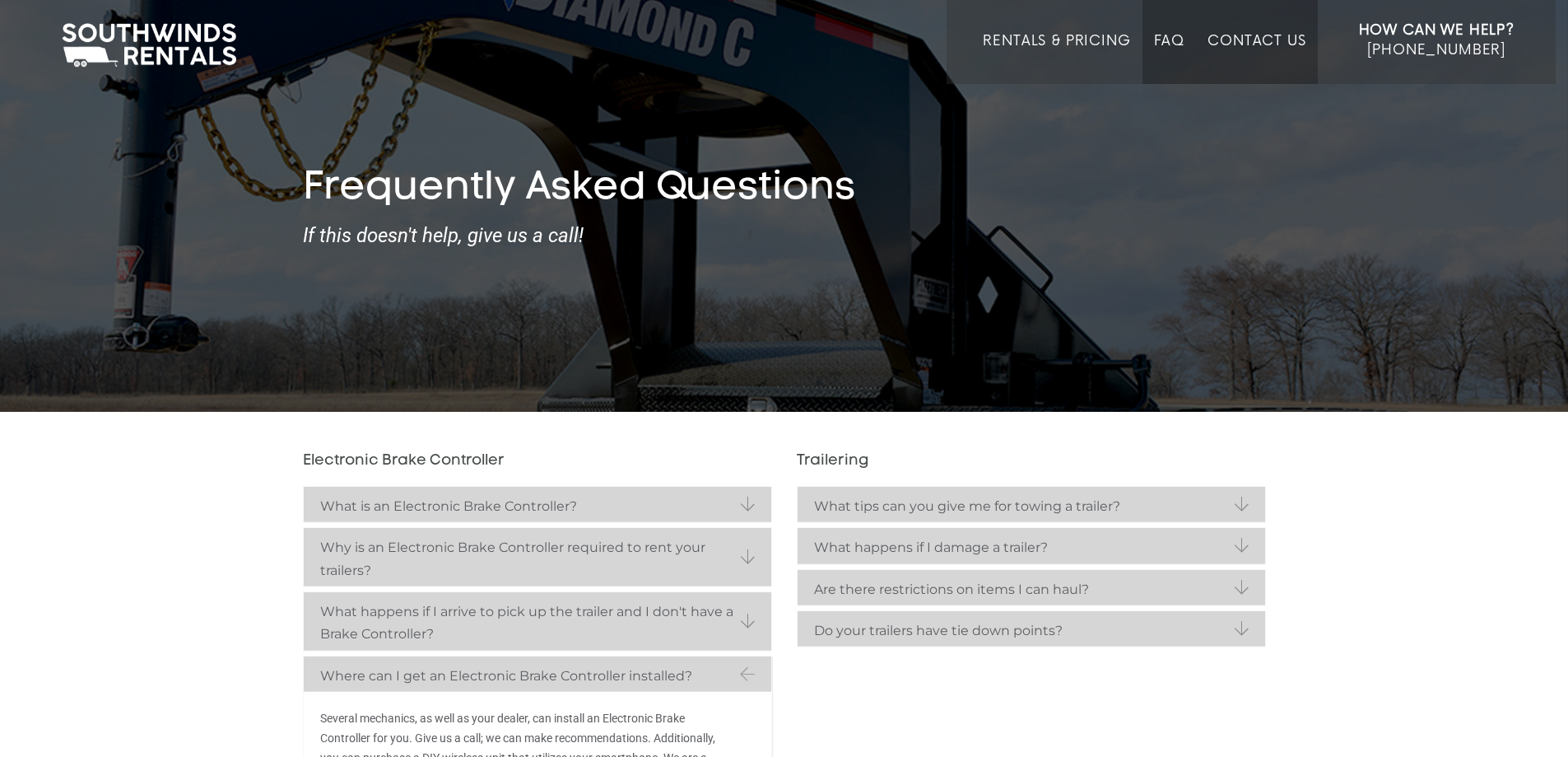
click at [1292, 41] on link "Contact Us" at bounding box center [1256, 58] width 98 height 51
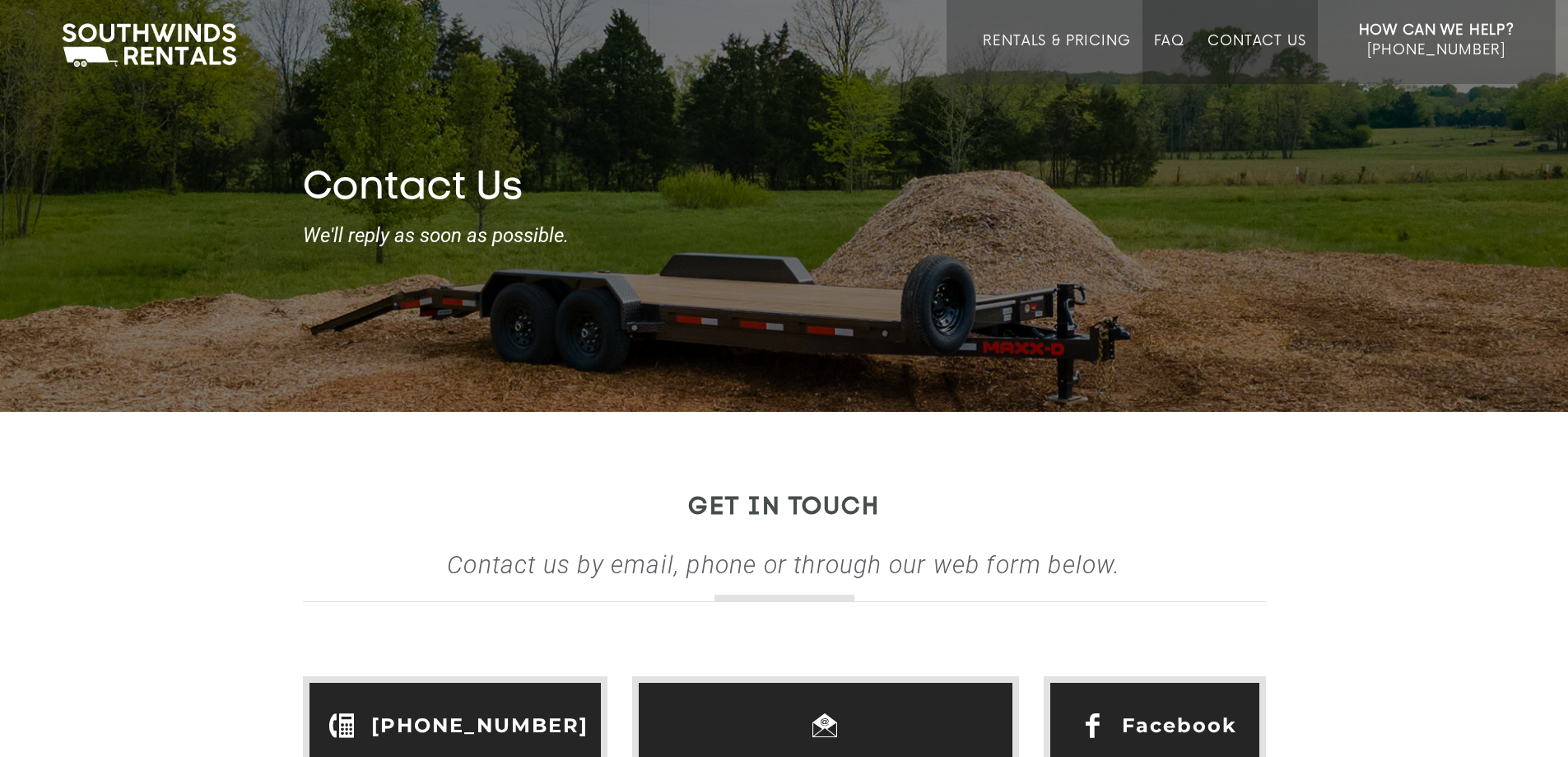
click at [1173, 45] on link "FAQ" at bounding box center [1170, 58] width 31 height 51
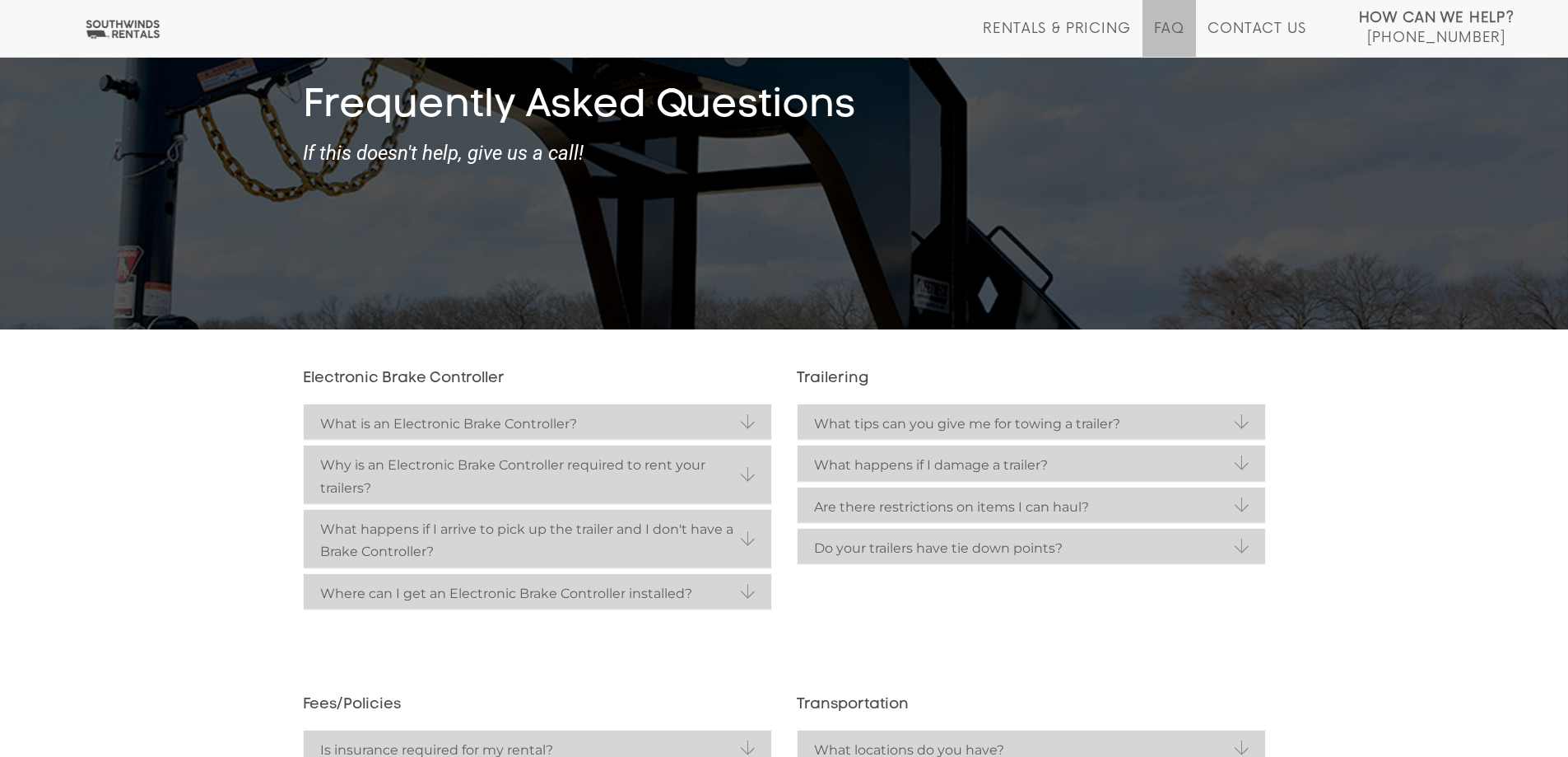
scroll to position [247, 0]
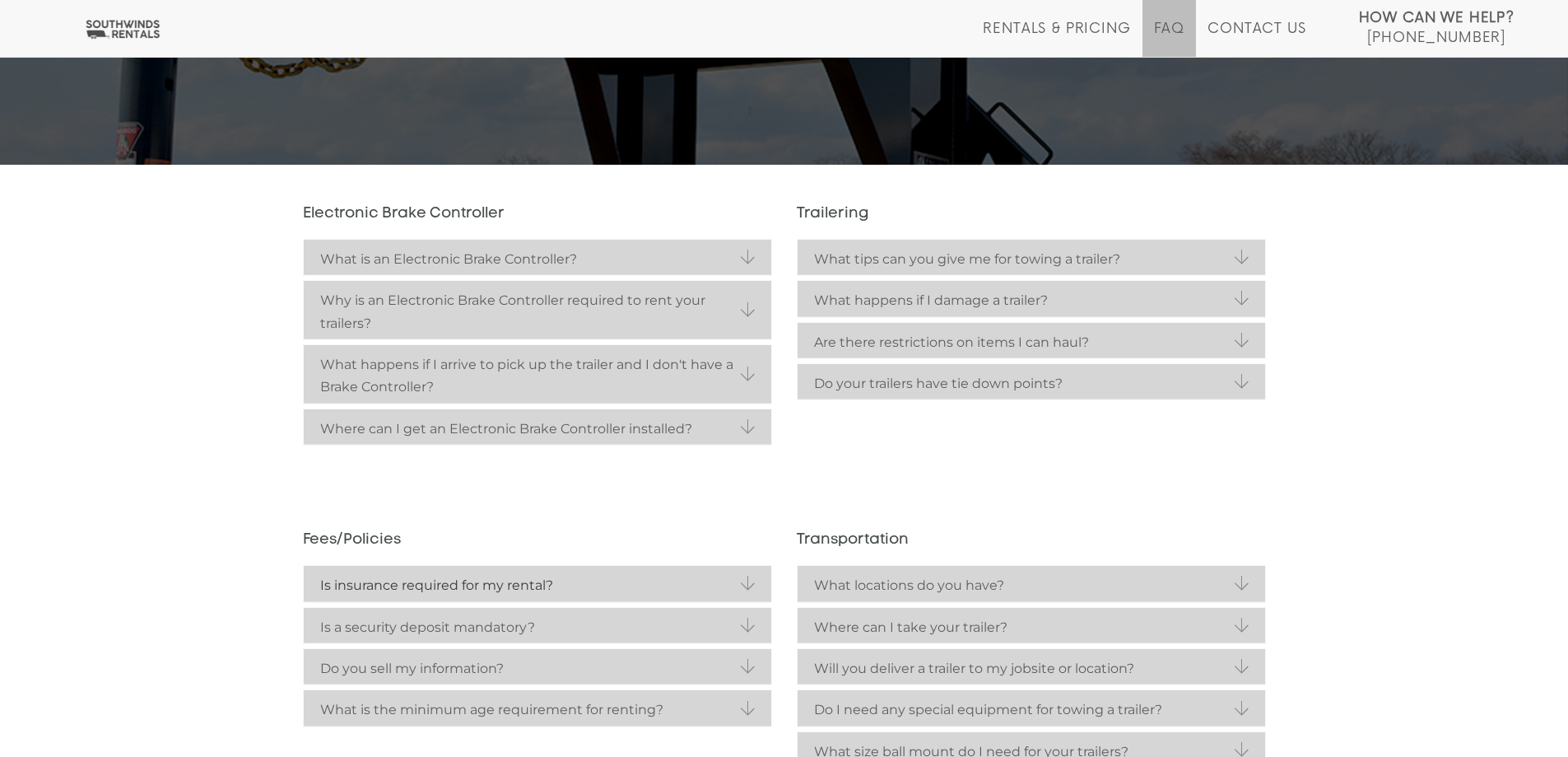
click at [588, 584] on strong "Is insurance required for my rental?" at bounding box center [537, 586] width 435 height 23
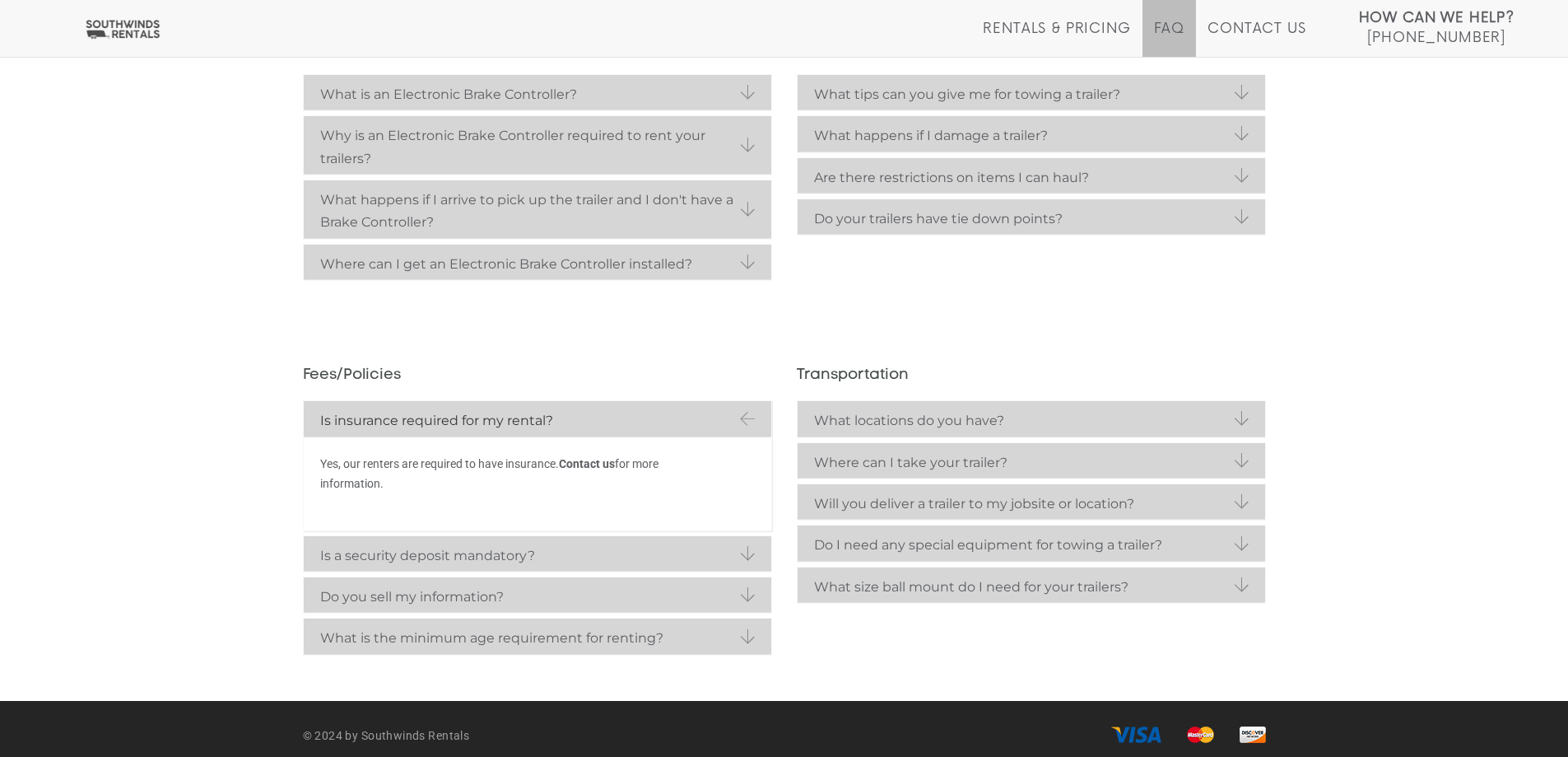
scroll to position [425, 0]
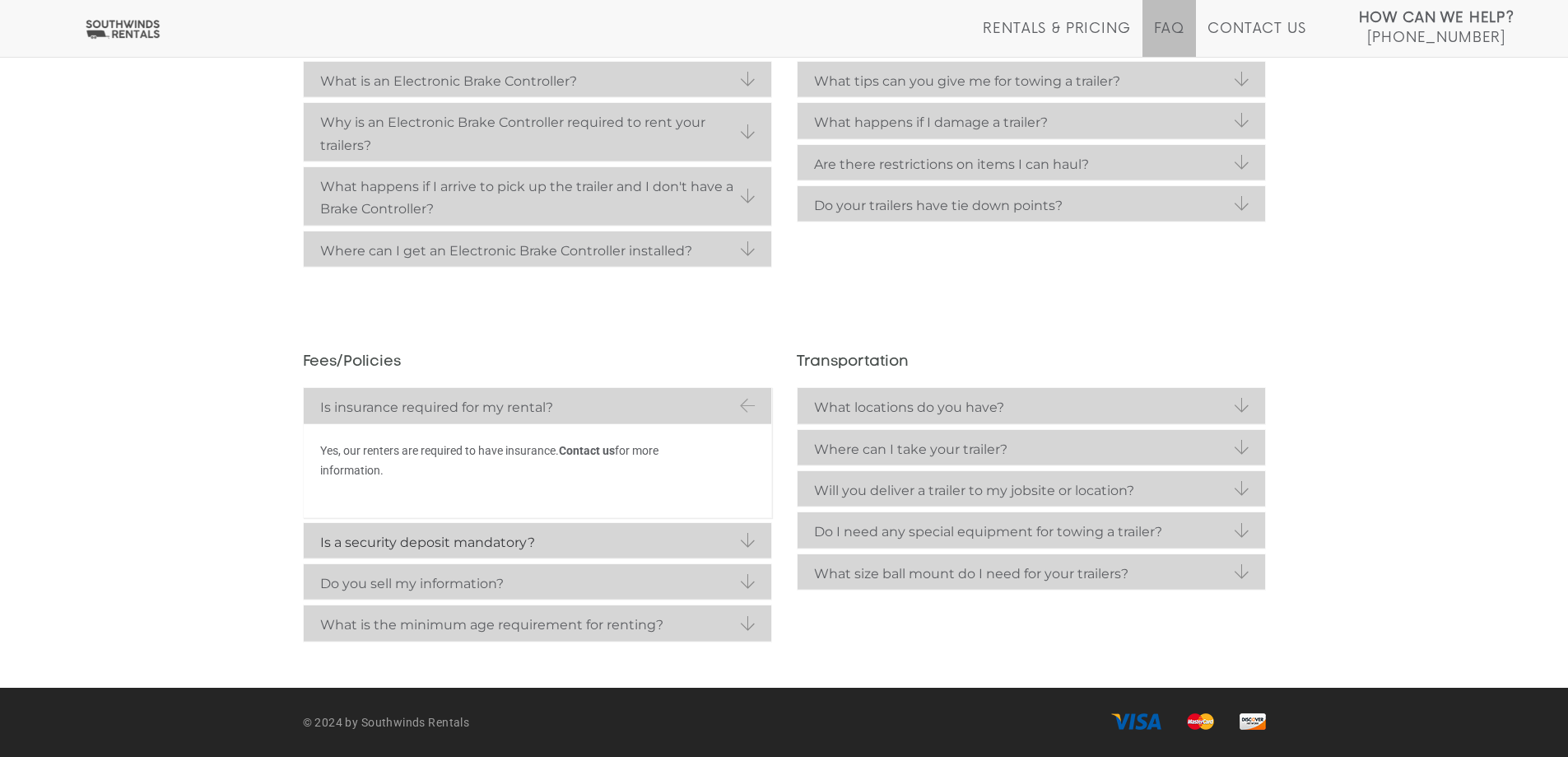
click at [604, 545] on strong "Is a security deposit mandatory?" at bounding box center [537, 542] width 435 height 23
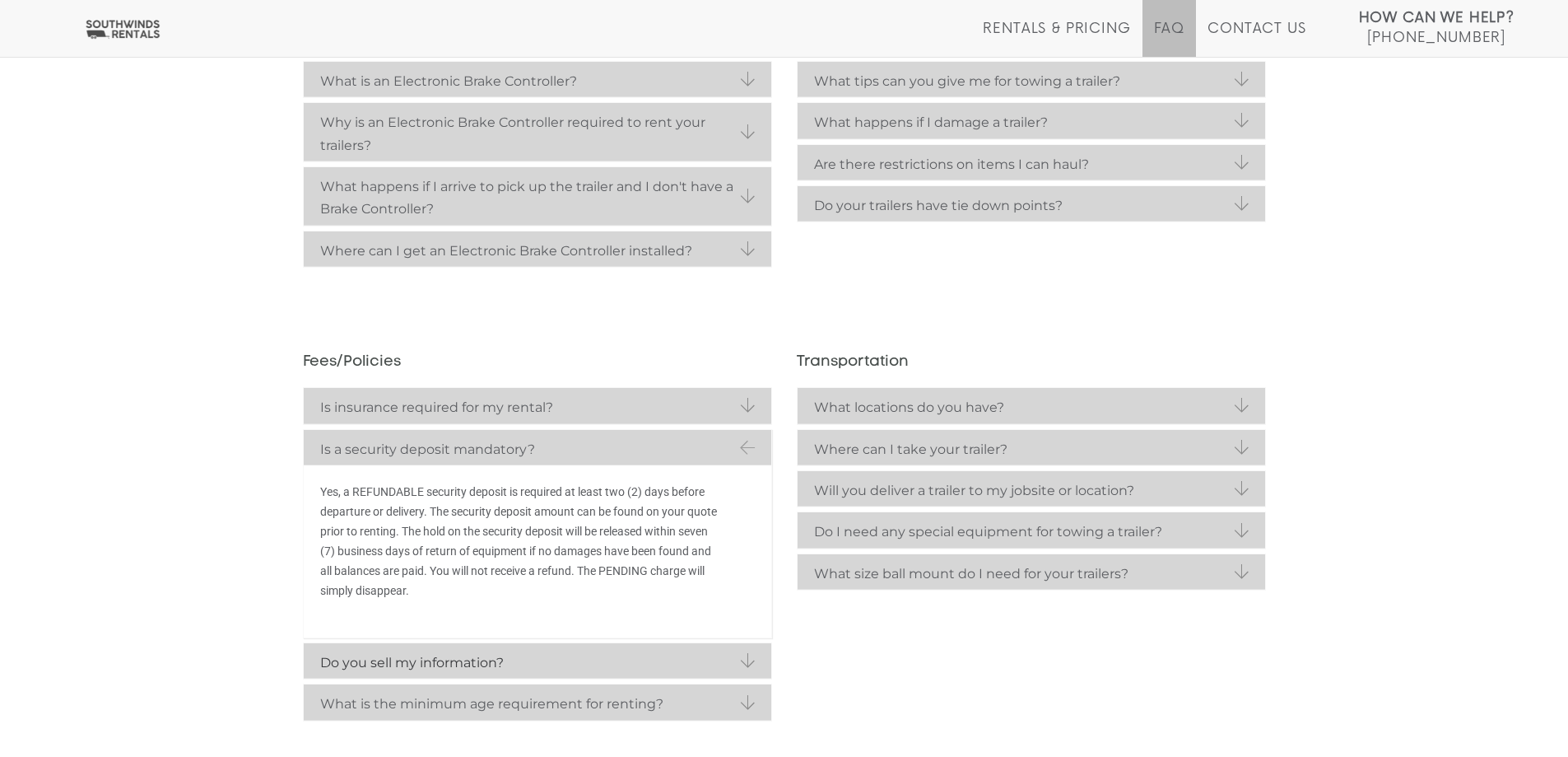
click at [436, 655] on strong "Do you sell my information?" at bounding box center [537, 663] width 435 height 23
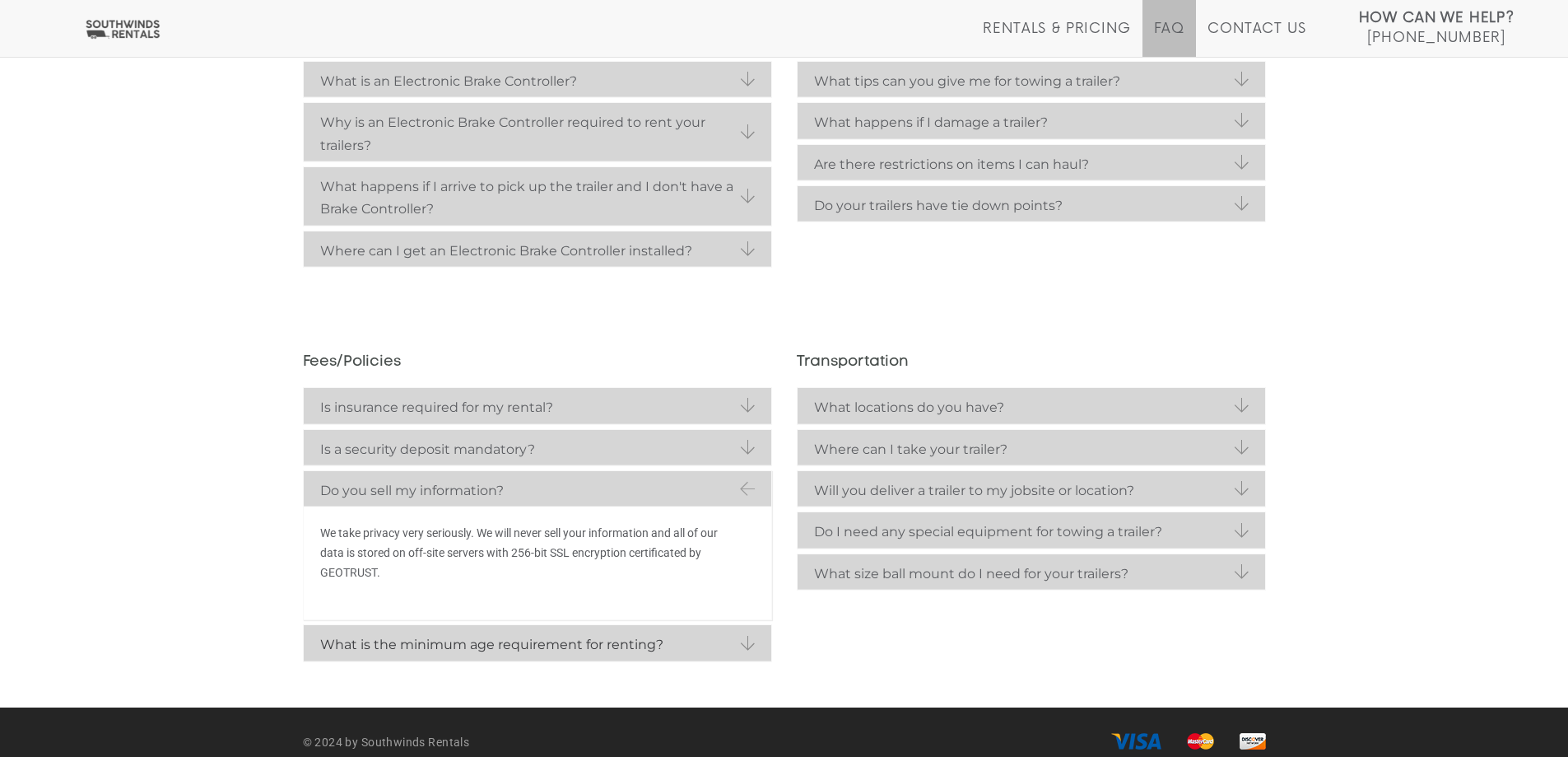
click at [465, 637] on strong "What is the minimum age requirement for renting?" at bounding box center [537, 645] width 435 height 23
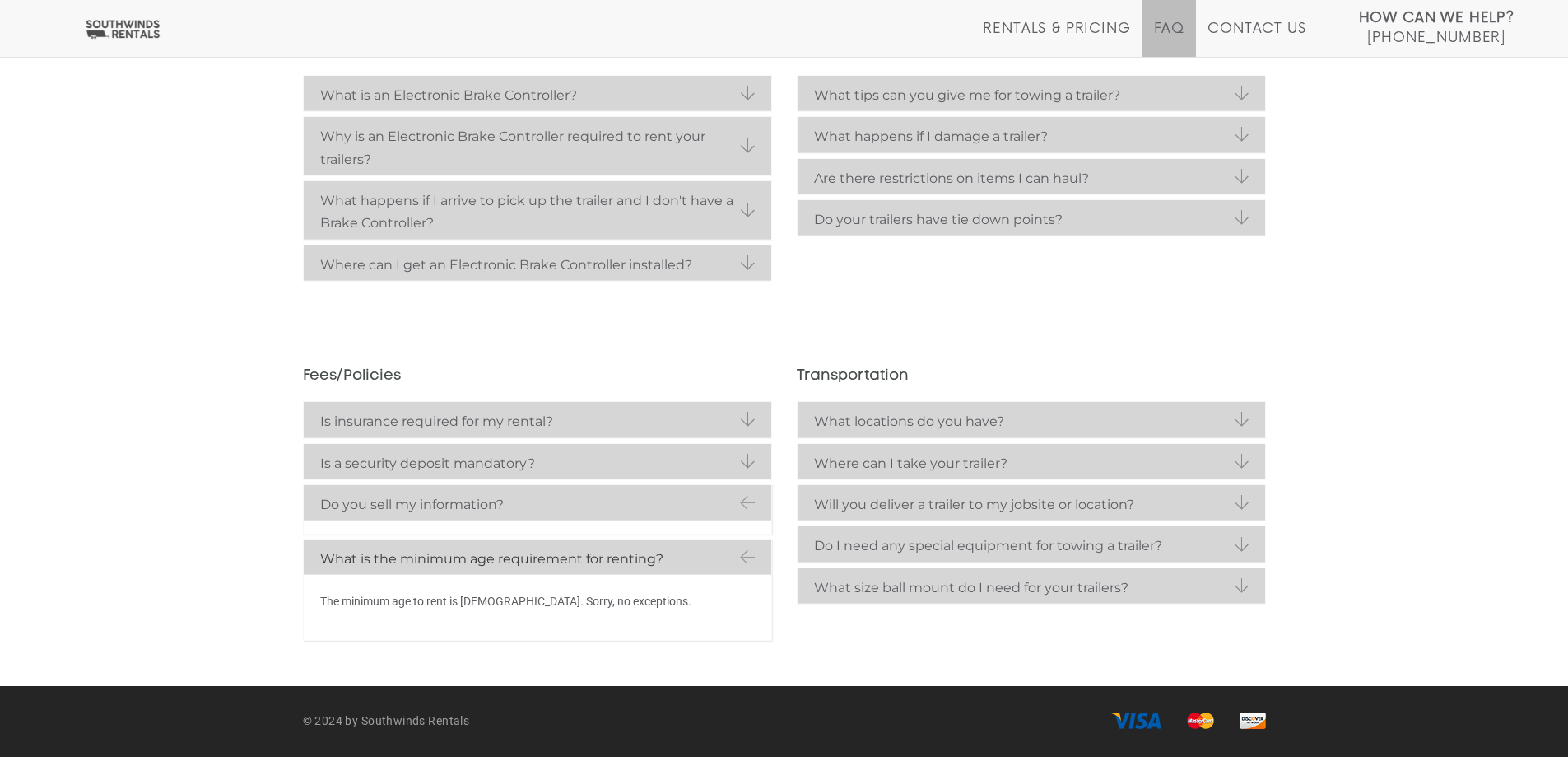
scroll to position [405, 0]
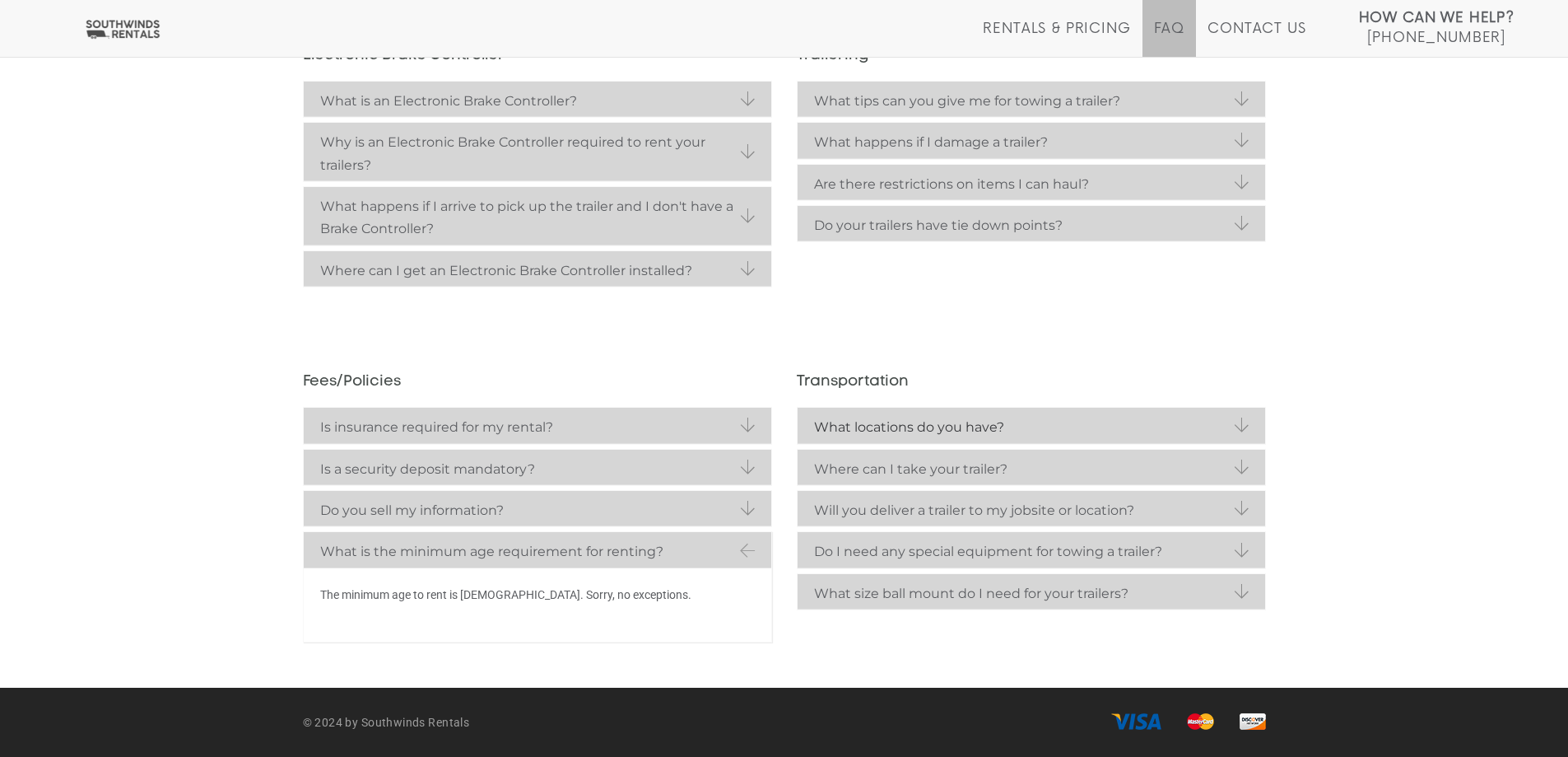
click at [1053, 432] on strong "What locations do you have?" at bounding box center [1031, 427] width 435 height 23
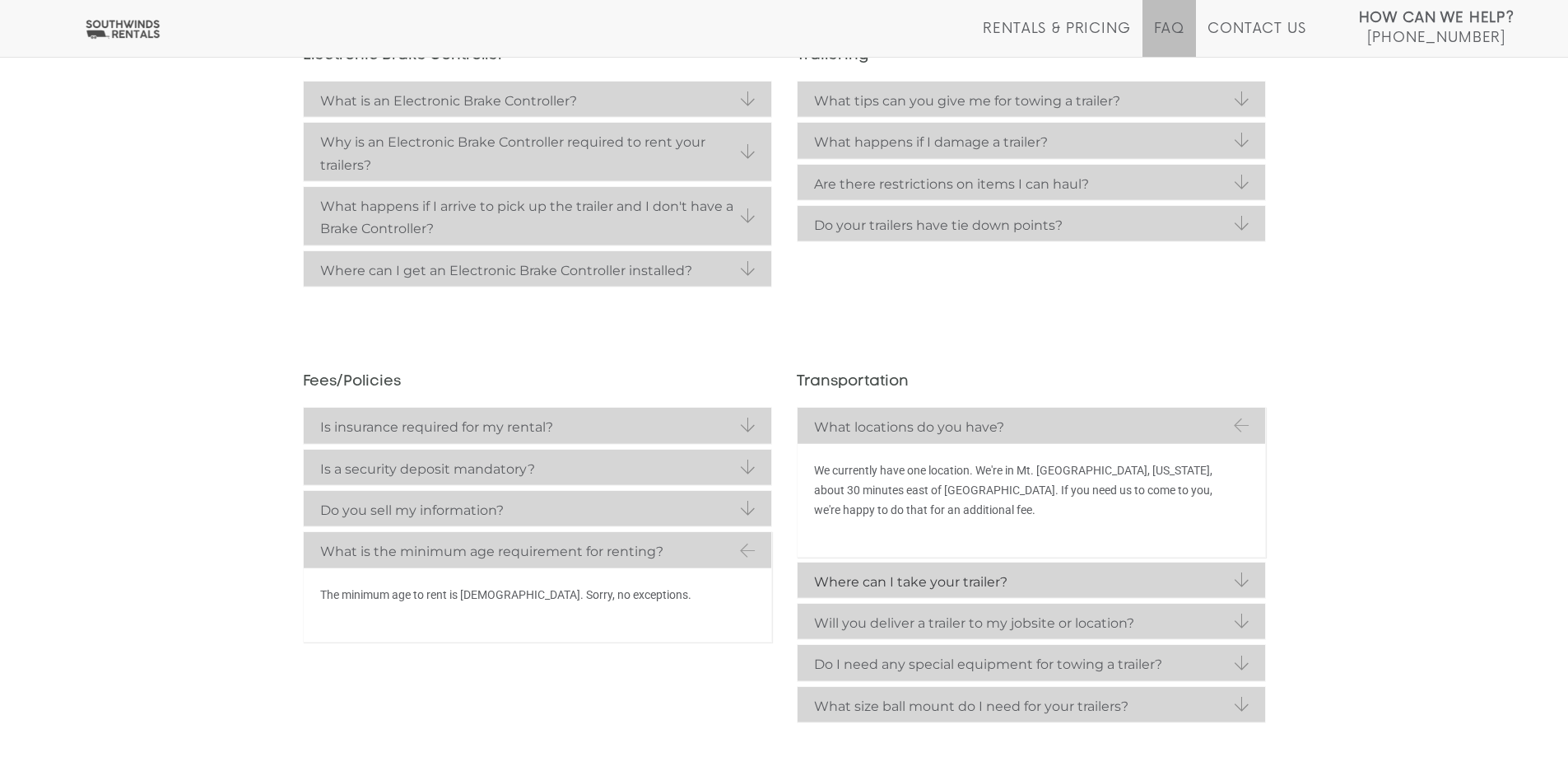
click at [982, 589] on strong "Where can I take your trailer?" at bounding box center [1031, 582] width 435 height 23
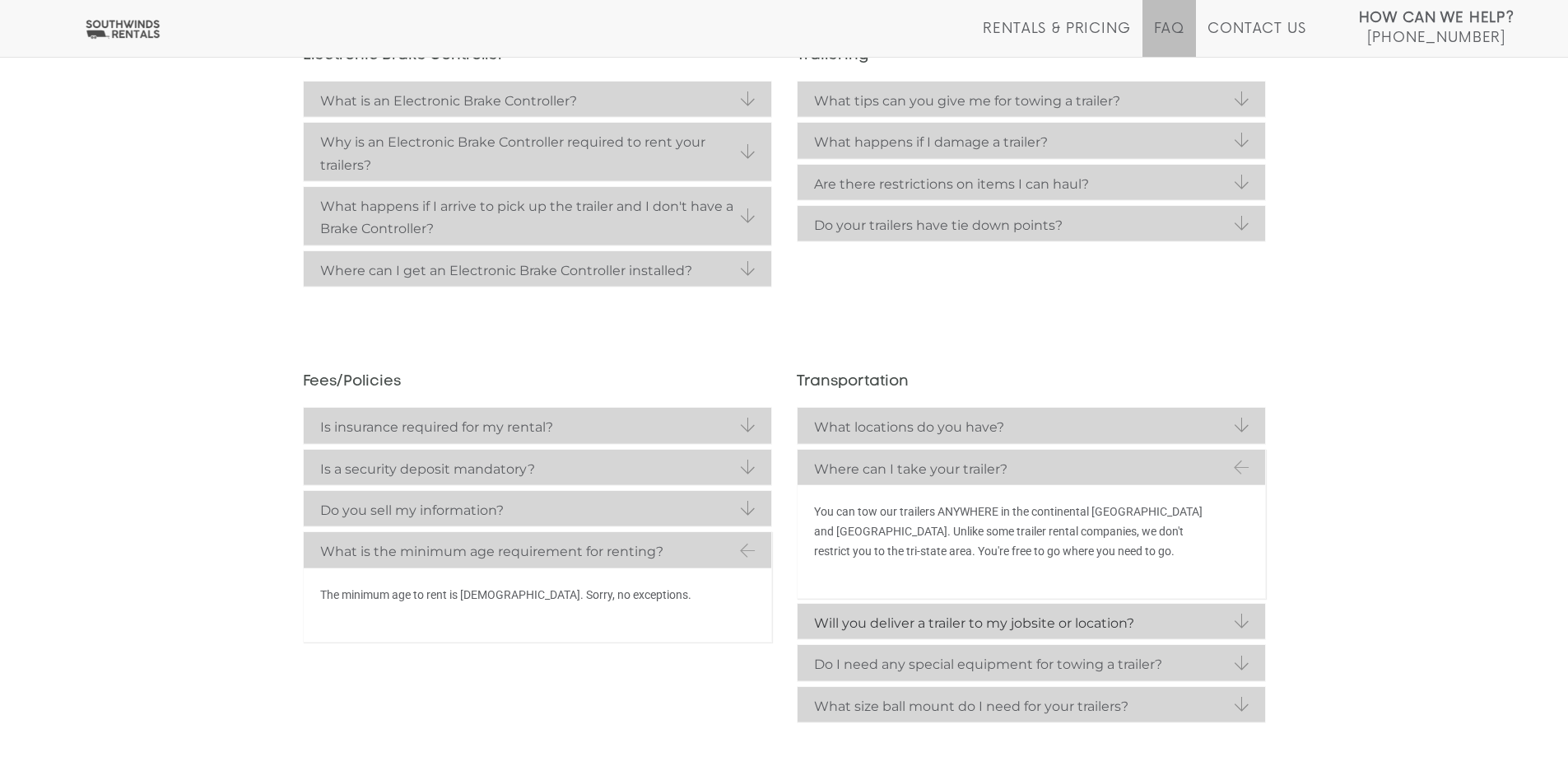
click at [989, 628] on strong "Will you deliver a trailer to my jobsite or location?" at bounding box center [1031, 623] width 435 height 23
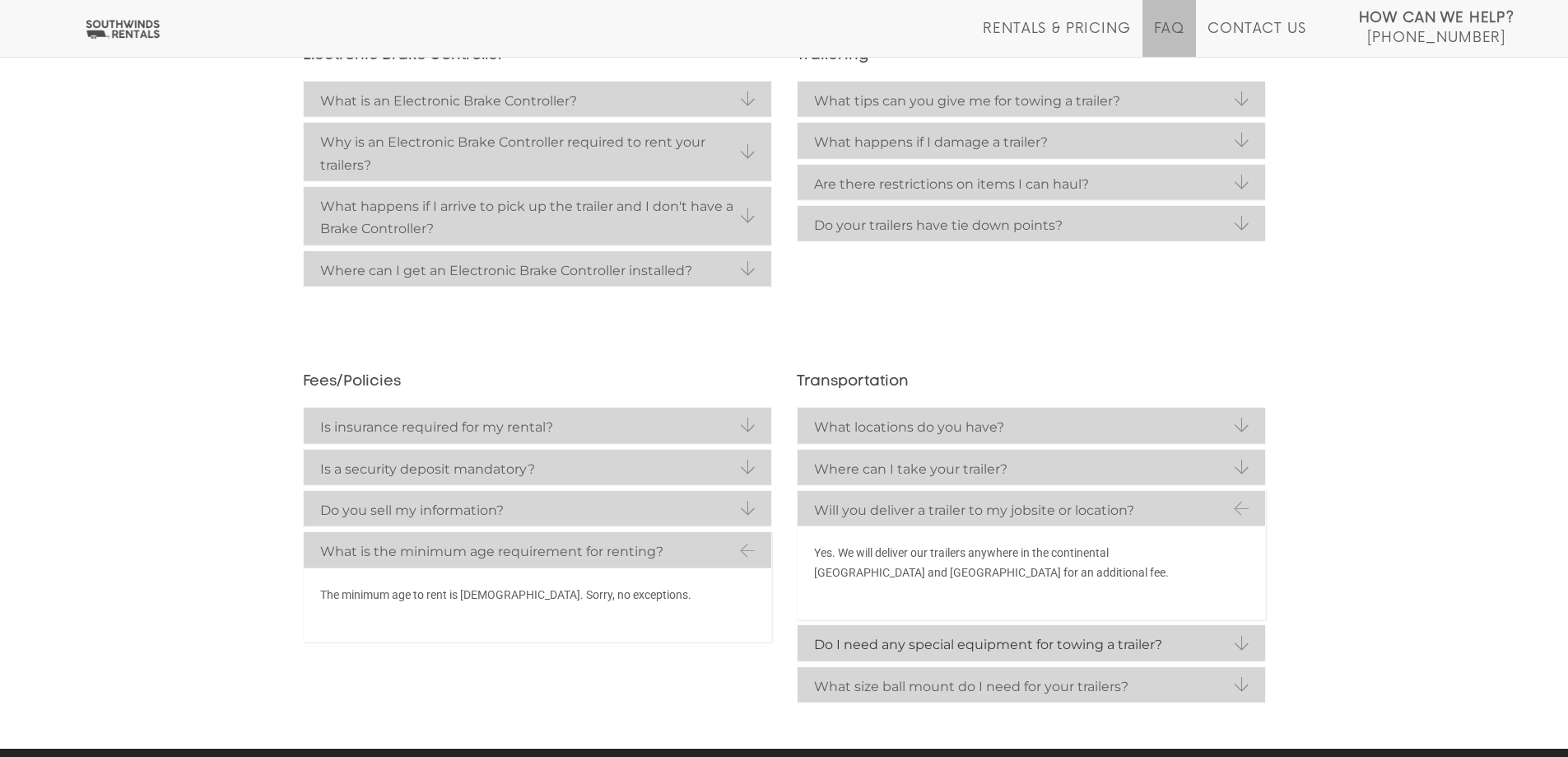
click at [993, 646] on strong "Do I need any special equipment for towing a trailer?" at bounding box center [1031, 645] width 435 height 23
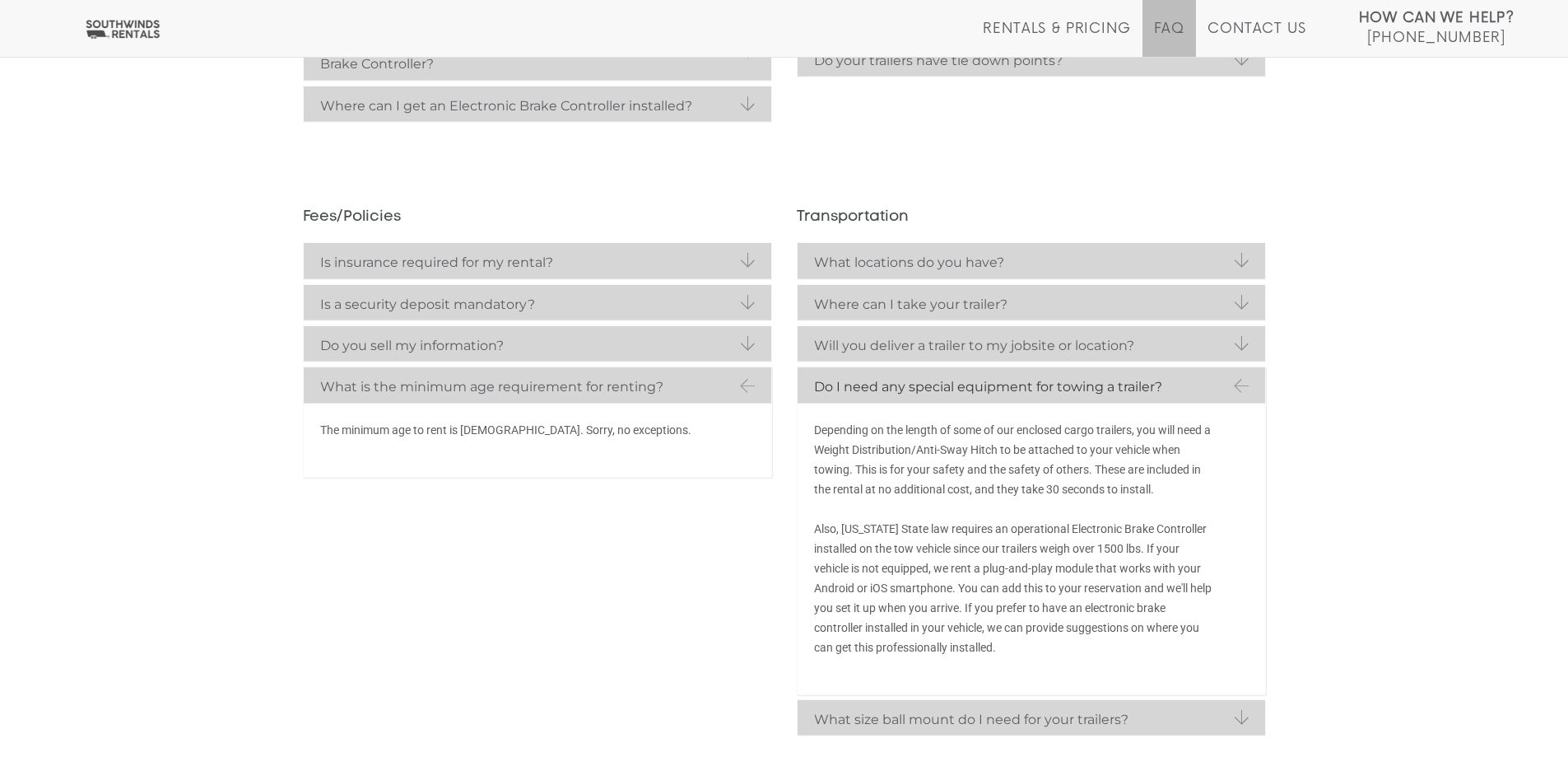
scroll to position [652, 0]
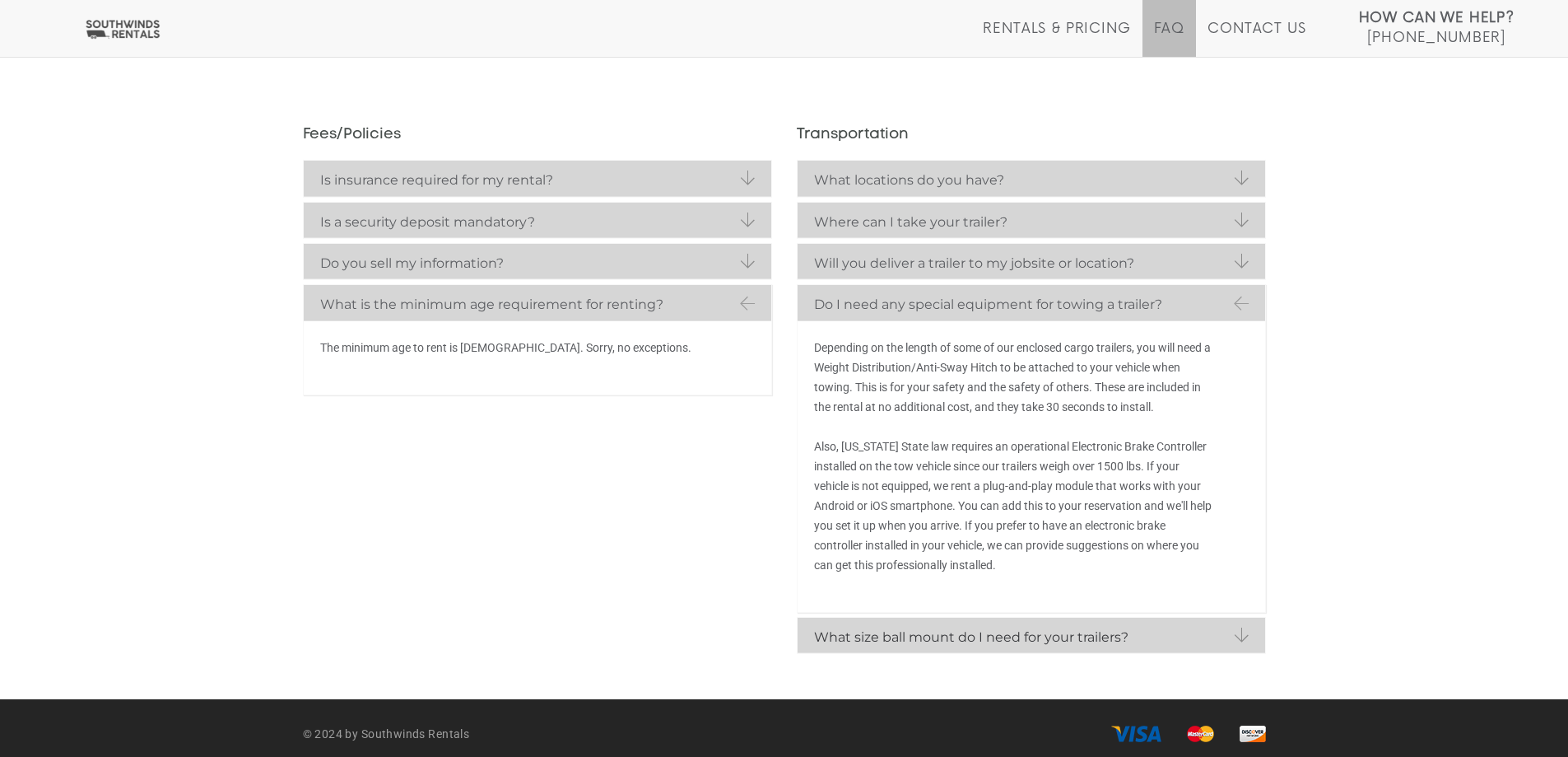
click at [1035, 641] on strong "What size ball mount do I need for your trailers?" at bounding box center [1031, 637] width 435 height 23
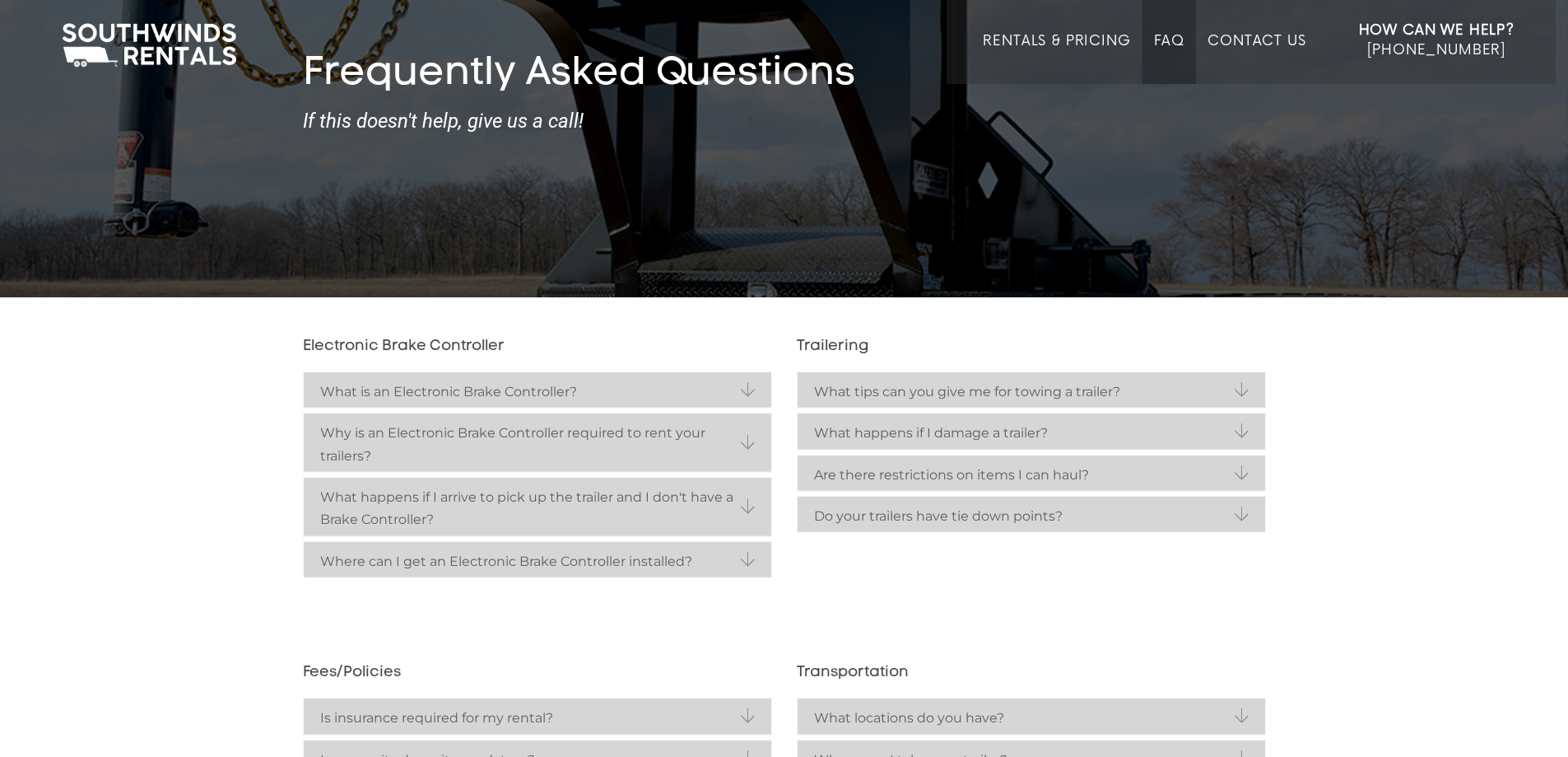
scroll to position [0, 0]
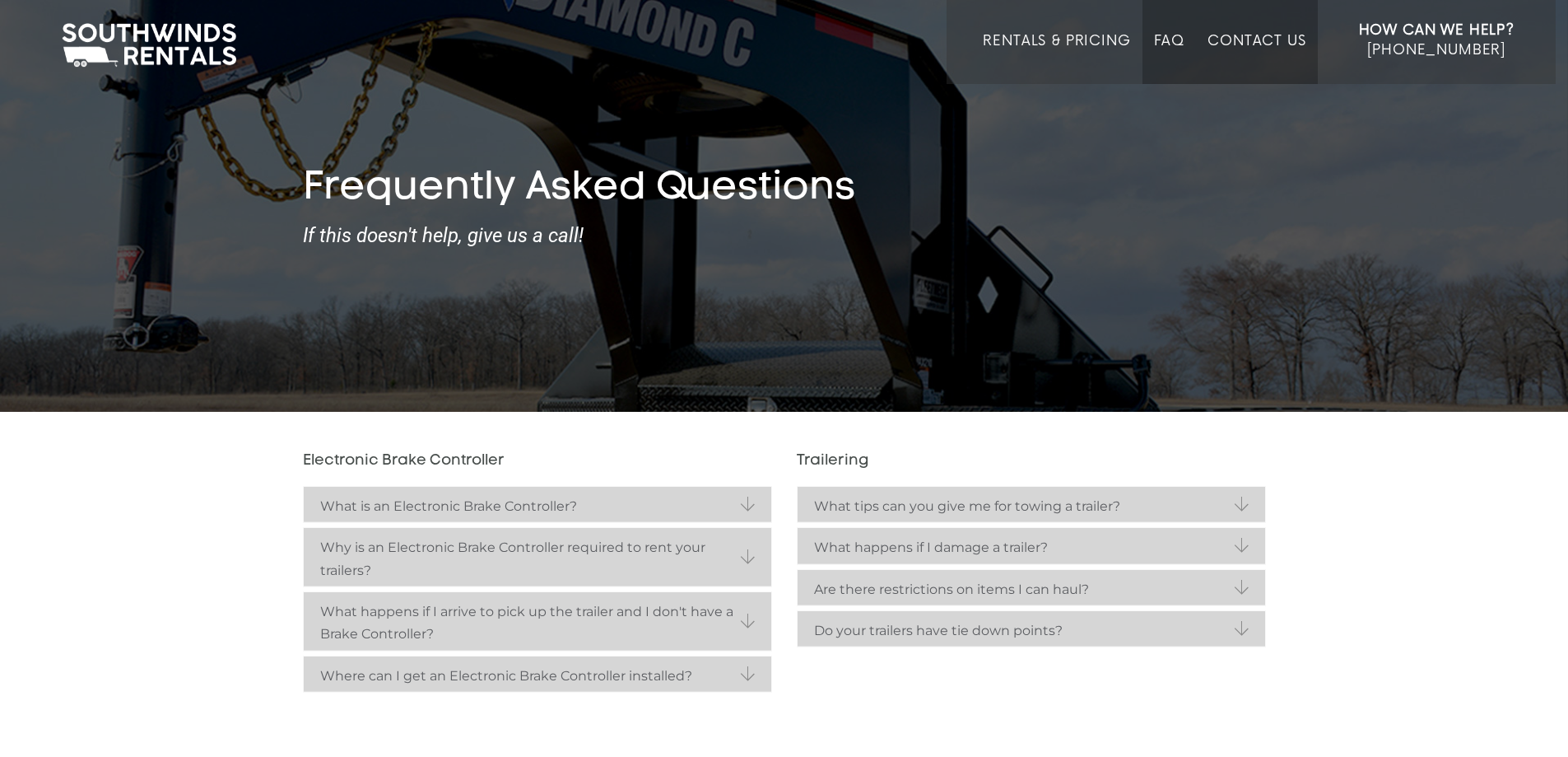
click at [1257, 33] on link "Contact Us" at bounding box center [1256, 58] width 98 height 51
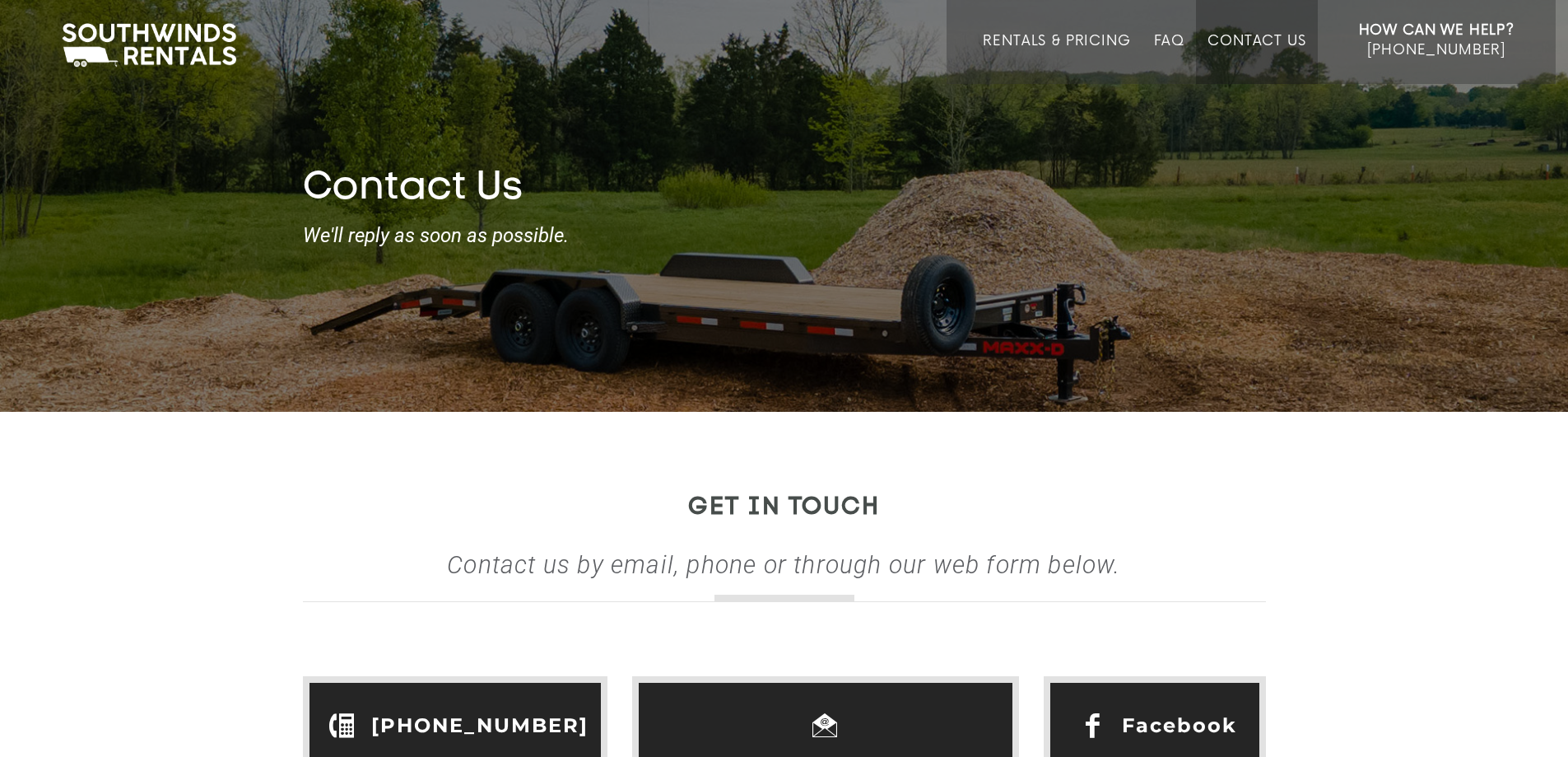
click at [134, 31] on img at bounding box center [150, 45] width 191 height 51
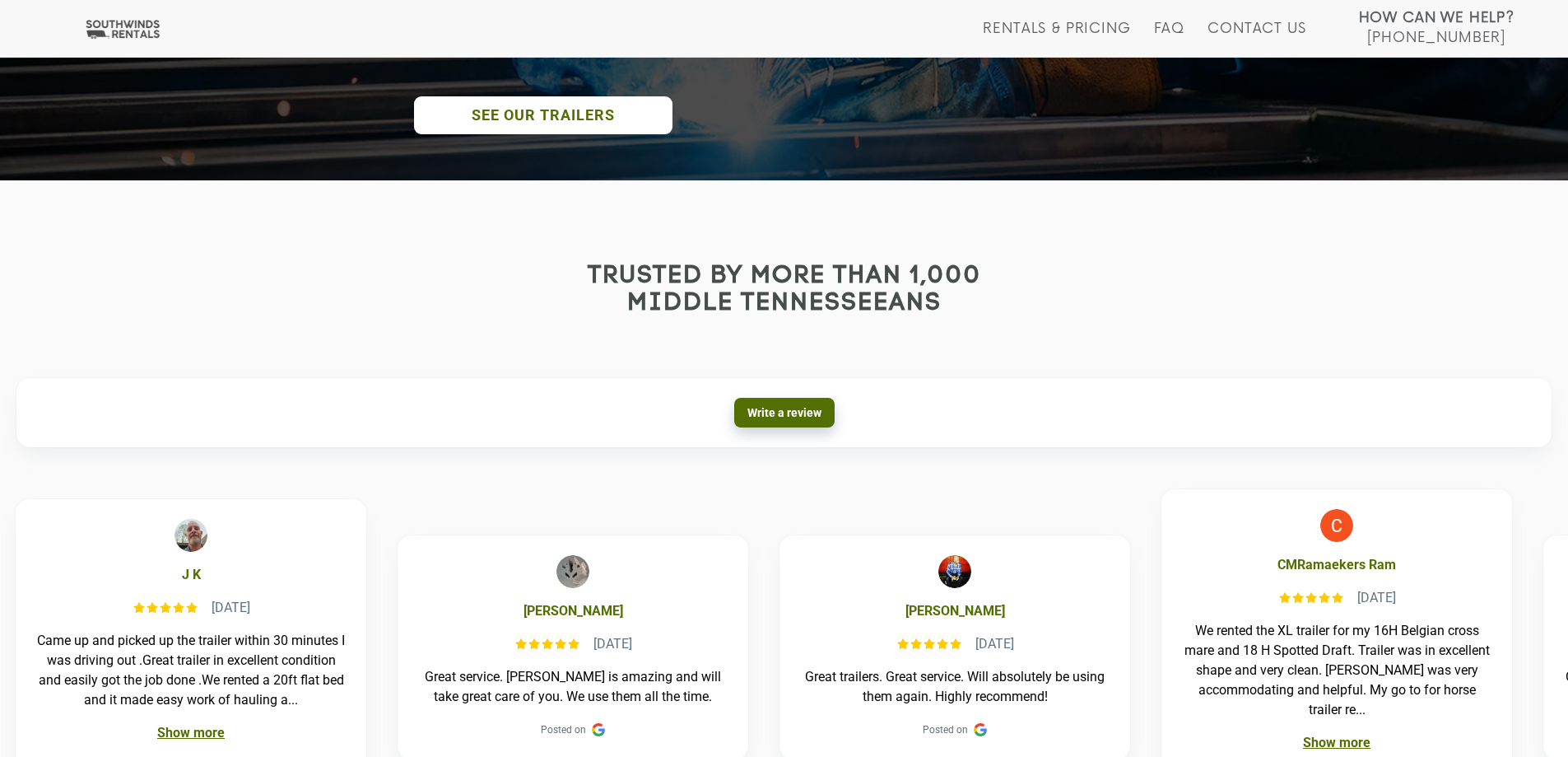
scroll to position [1153, 0]
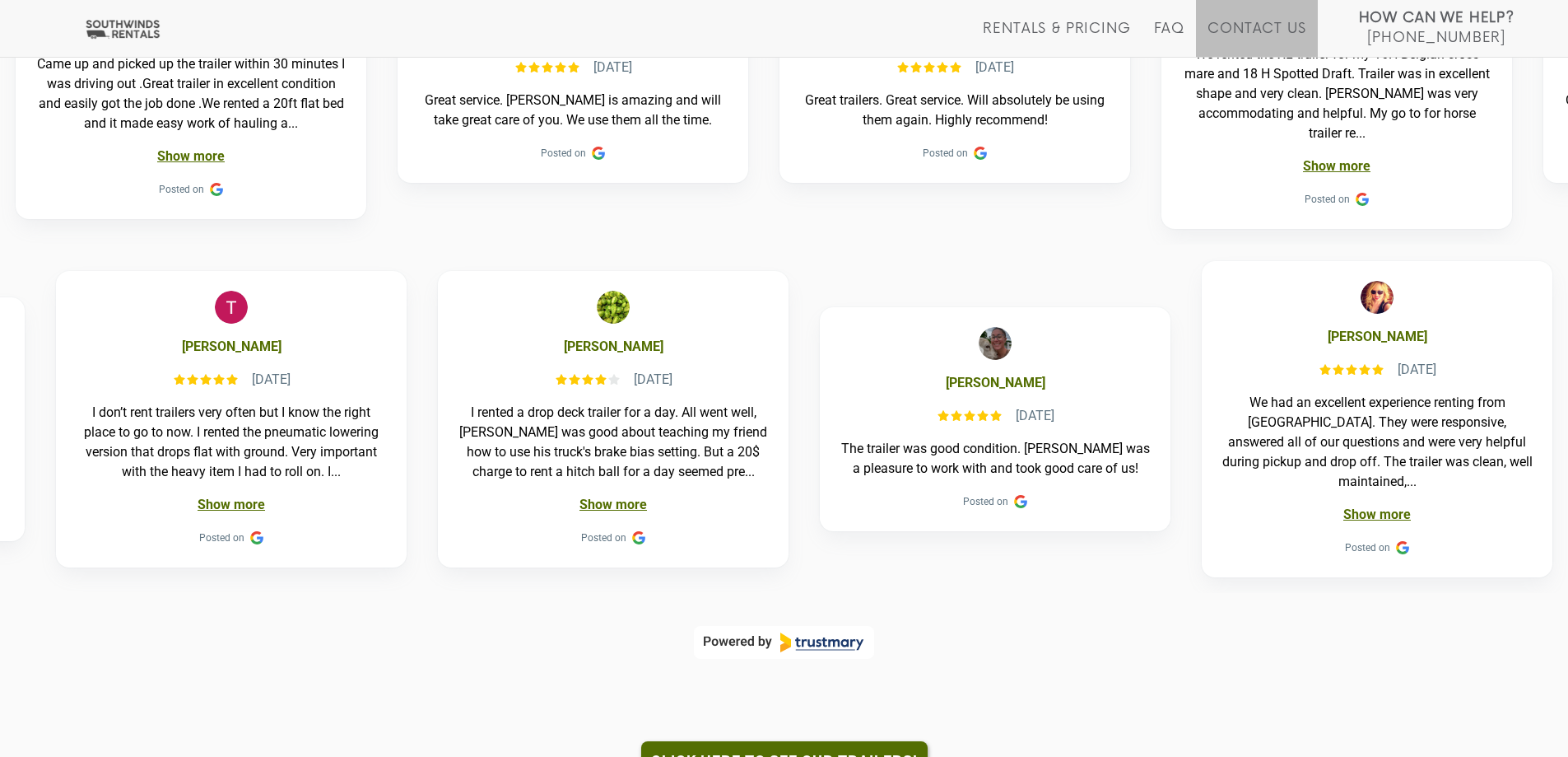
click at [1255, 18] on li "Contact Us" at bounding box center [1256, 28] width 121 height 57
click at [1253, 33] on link "Contact Us" at bounding box center [1256, 39] width 98 height 37
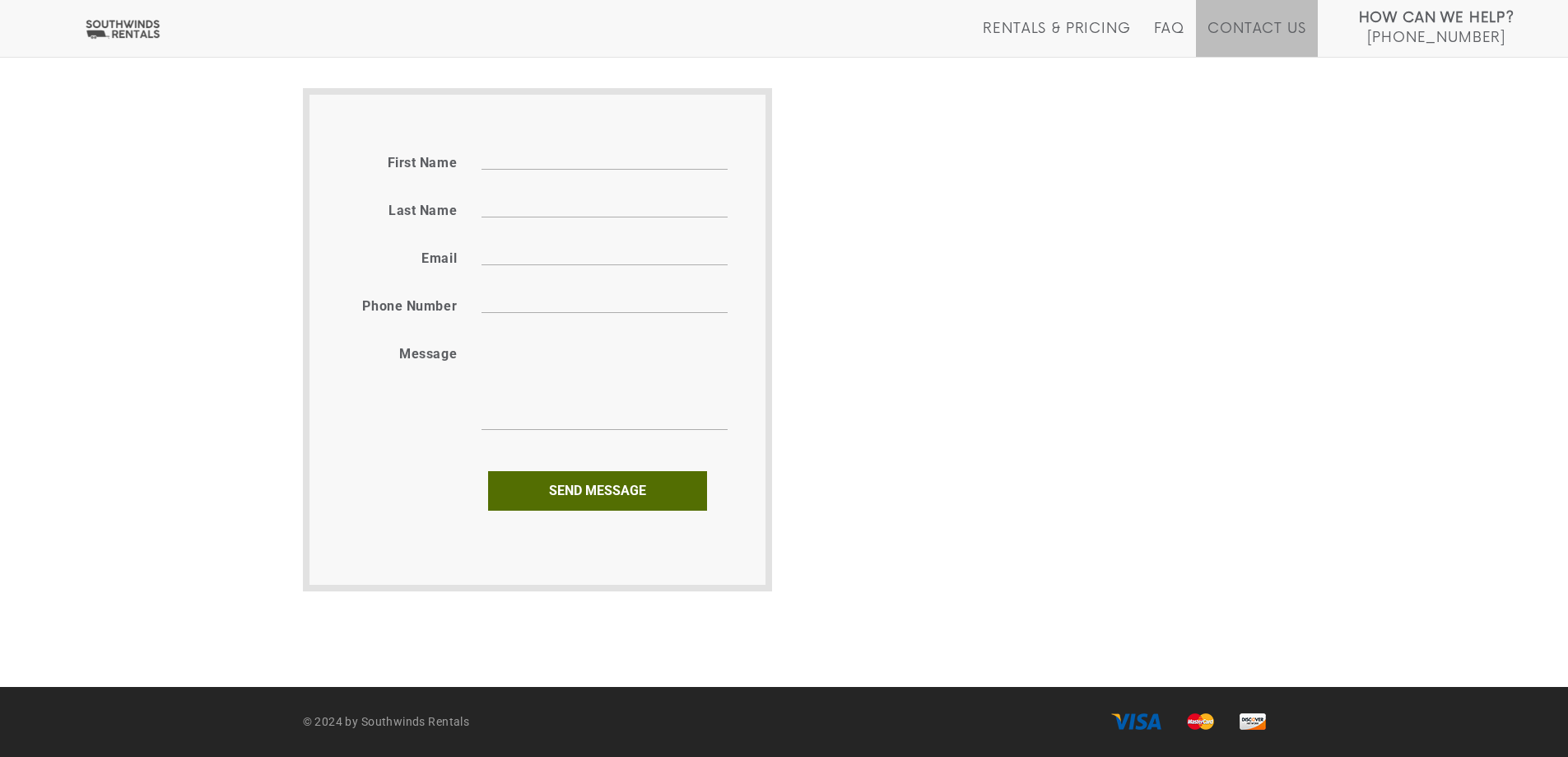
scroll to position [737, 0]
